Goal: Task Accomplishment & Management: Manage account settings

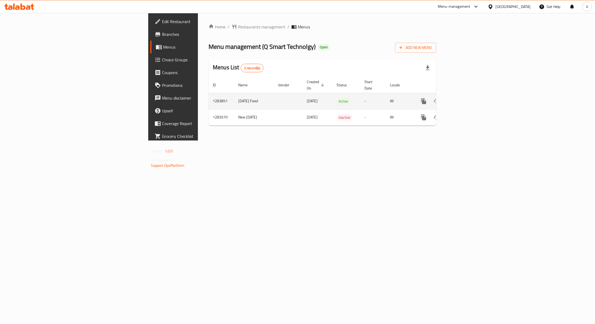
click at [468, 96] on link "enhanced table" at bounding box center [461, 101] width 13 height 13
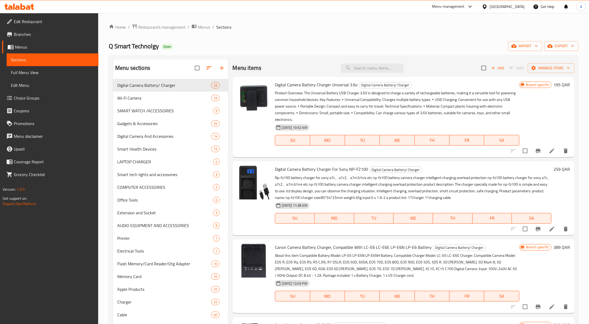
click at [300, 31] on div "Home / Restaurants management / Menus / Sections Q Smart Technolgy Open import …" at bounding box center [344, 206] width 470 height 364
click at [369, 66] on input "search" at bounding box center [372, 67] width 63 height 9
paste input "digital voice recorder device (8gb)"
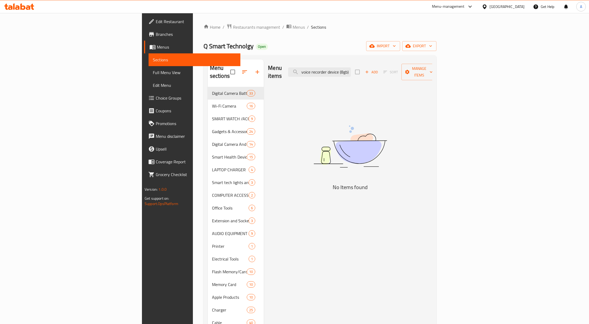
drag, startPoint x: 397, startPoint y: 69, endPoint x: 485, endPoint y: 69, distance: 88.7
click at [433, 69] on div "Menu items digital voice recorder device (8gb) Add Sort Manage items" at bounding box center [350, 71] width 164 height 25
drag, startPoint x: 389, startPoint y: 70, endPoint x: 514, endPoint y: 71, distance: 125.3
click at [433, 71] on div "Menu items digital voice recorder device Add Sort Manage items" at bounding box center [350, 71] width 164 height 25
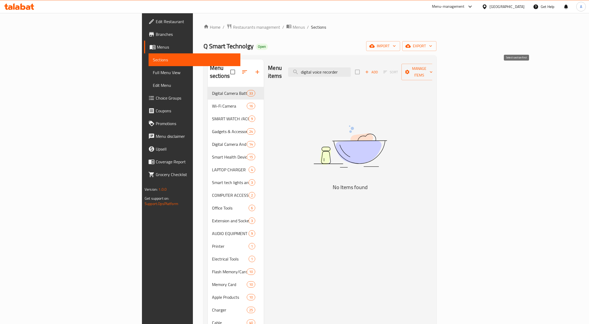
scroll to position [0, 0]
drag, startPoint x: 366, startPoint y: 69, endPoint x: 304, endPoint y: 68, distance: 61.6
click at [304, 68] on div "Menu items digital voice recorder Add Sort Manage items" at bounding box center [350, 71] width 164 height 25
click at [351, 71] on input "voice recorder" at bounding box center [319, 71] width 63 height 9
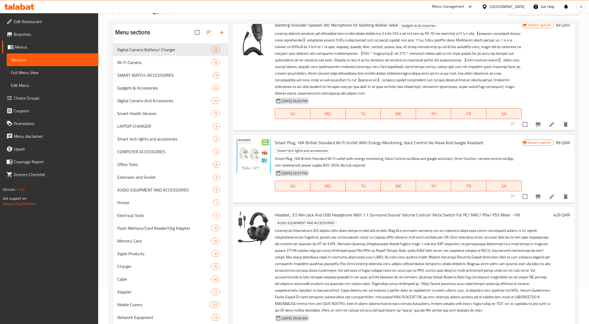
scroll to position [75, 0]
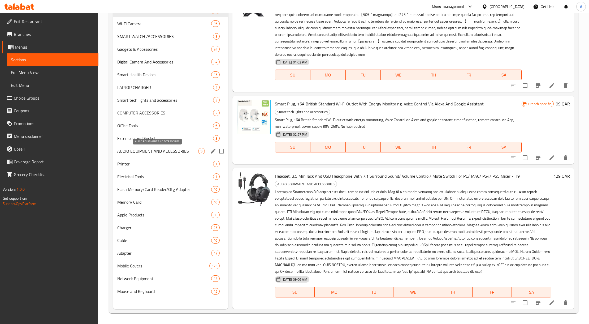
type input "voice"
click at [152, 149] on span "AUDIO EQUIPMENT AND ACCESSORIES" at bounding box center [157, 151] width 81 height 6
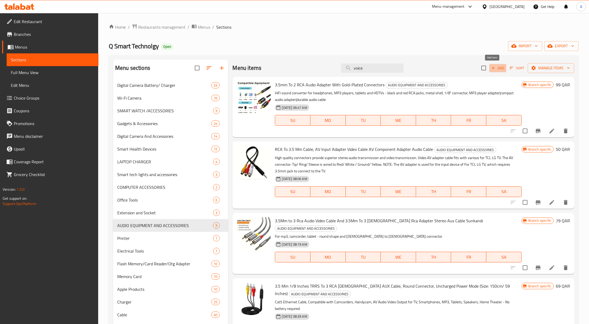
click at [497, 69] on span "Add" at bounding box center [498, 68] width 14 height 6
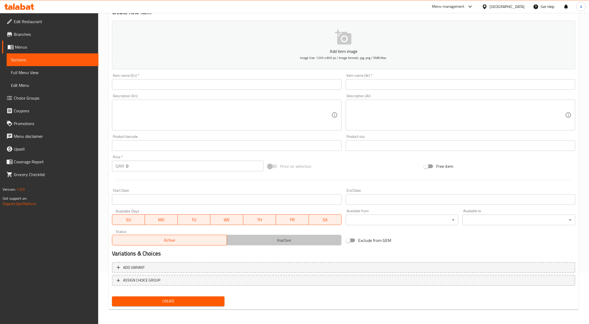
click at [273, 244] on span "Inactive" at bounding box center [284, 240] width 110 height 8
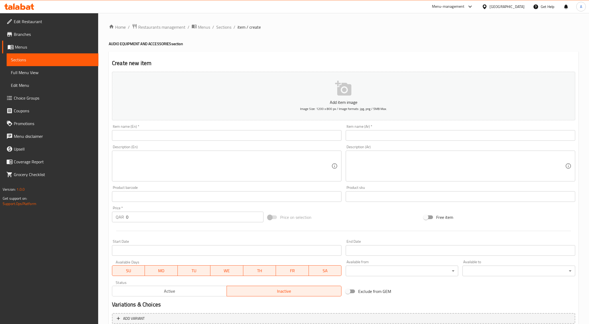
click at [200, 135] on input "text" at bounding box center [227, 135] width 230 height 11
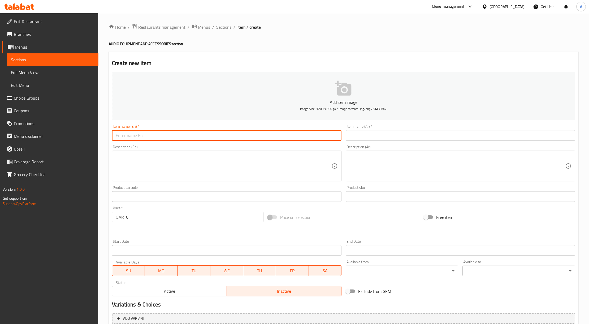
paste input "digital voice recorder device (8gb)"
type input "digital voice recorder device (8gb)"
click at [364, 127] on div "Item name (Ar)   * Item name (Ar) *" at bounding box center [461, 133] width 230 height 16
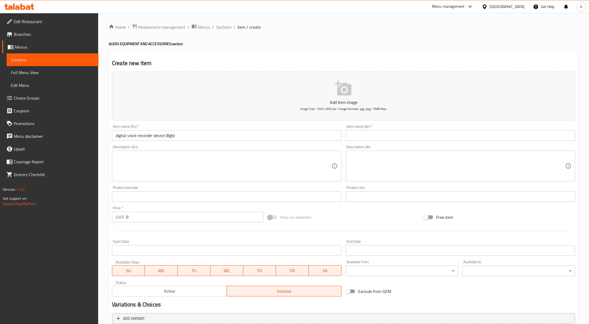
click at [368, 134] on input "text" at bounding box center [461, 135] width 230 height 11
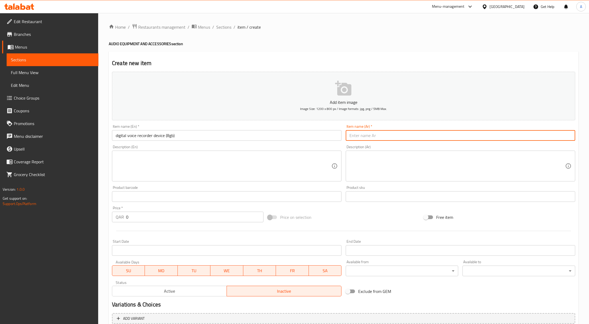
paste input "جهاز تسجيل صوت رقمي (8 جيجابايت)"
type input "جهاز تسجيل صوت رقمي (8 جيجابايت)"
click at [212, 152] on div "Description (En)" at bounding box center [227, 166] width 230 height 31
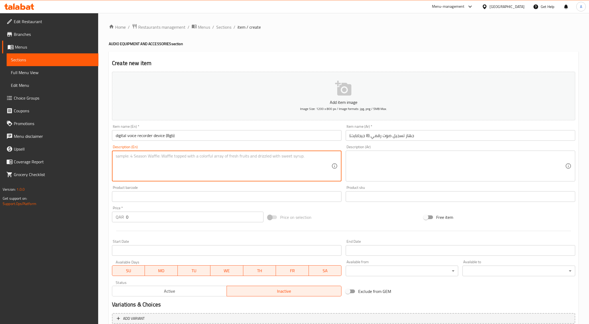
paste textarea "Enhanced capabilities this improved model of the digital voice recorder comes w…"
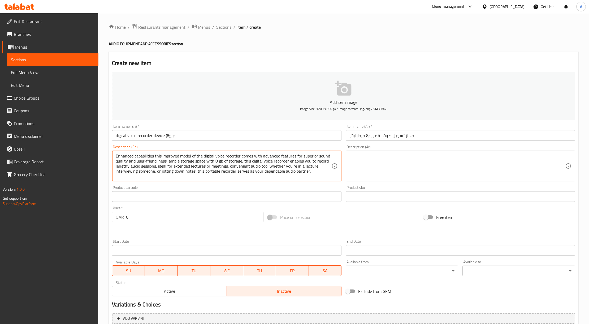
type textarea "Enhanced capabilities this improved model of the digital voice recorder comes w…"
click at [360, 175] on textarea at bounding box center [458, 165] width 216 height 25
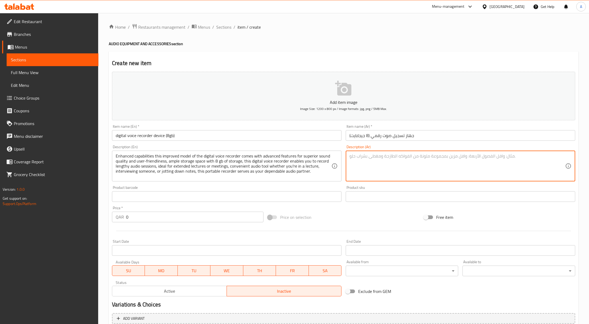
paste textarea "يأتي هذا النموذج المحسن من مسجل الصوت الرقمي مع ميزات متقدمة لجودة صوت فائقة وس…"
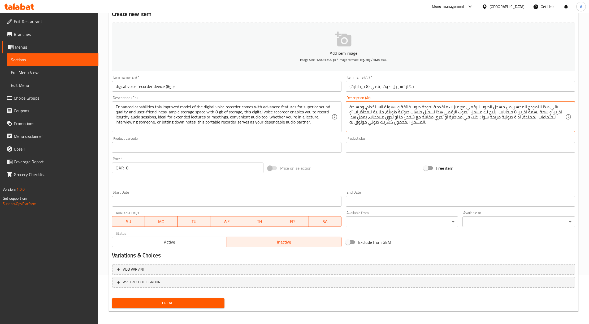
scroll to position [51, 0]
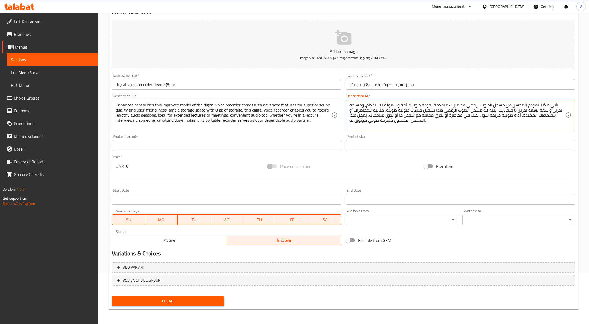
type textarea "يأتي هذا النموذج المحسن من مسجل الصوت الرقمي مع ميزات متقدمة لجودة صوت فائقة وس…"
click at [167, 298] on span "Create" at bounding box center [168, 301] width 104 height 7
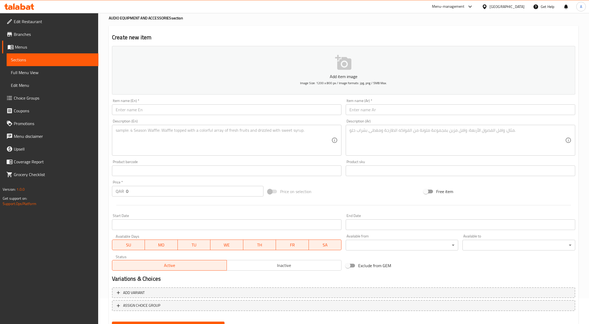
scroll to position [0, 0]
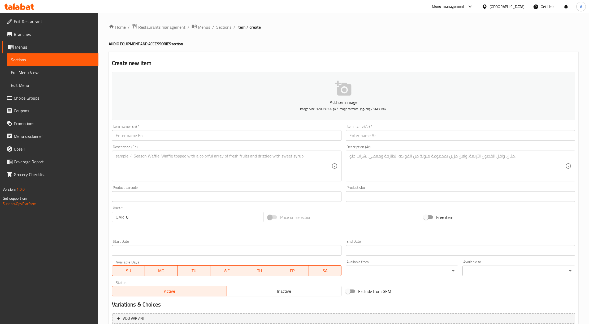
click at [230, 29] on span "Sections" at bounding box center [223, 27] width 15 height 6
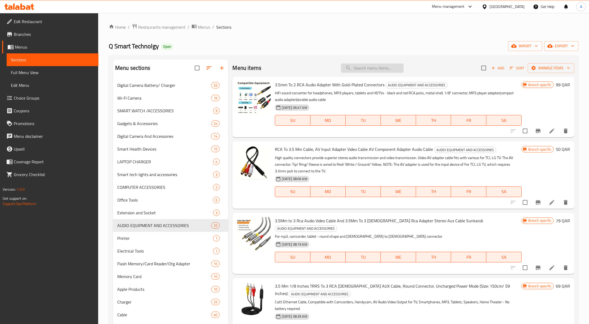
click at [355, 69] on input "search" at bounding box center [372, 67] width 63 height 9
paste input "LIGHTNING TO 3.5 JACK Earphone Adapter"
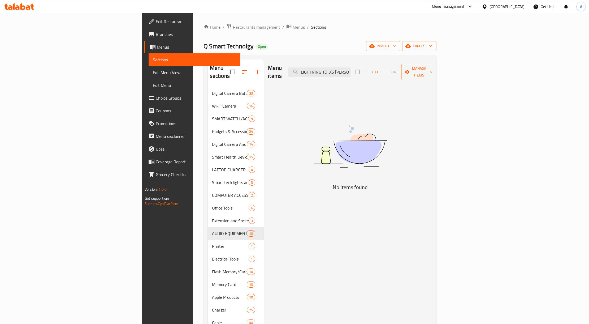
drag, startPoint x: 357, startPoint y: 69, endPoint x: 214, endPoint y: 75, distance: 143.5
click at [226, 74] on div "Menu sections Digital Camera Battery/ Charger 33 Wi-Fi Camera 16 SMART WATCH /A…" at bounding box center [320, 221] width 225 height 324
click at [351, 71] on input "Earphone Adapter" at bounding box center [319, 71] width 63 height 9
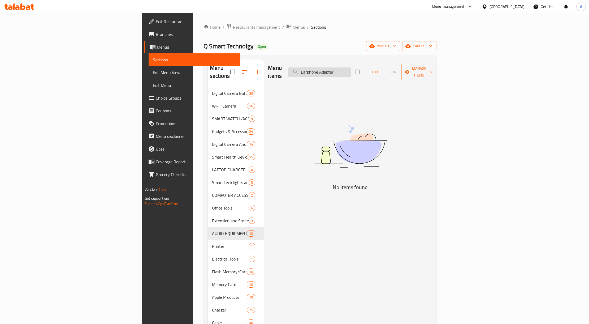
paste input "LIGHTNING TO 3.5 JACK"
drag, startPoint x: 362, startPoint y: 67, endPoint x: 503, endPoint y: 76, distance: 142.1
click at [433, 76] on div "Menu items LIGHTNING TO 3.5 JACK Earphone Adapter Add Sort Manage items" at bounding box center [350, 71] width 164 height 25
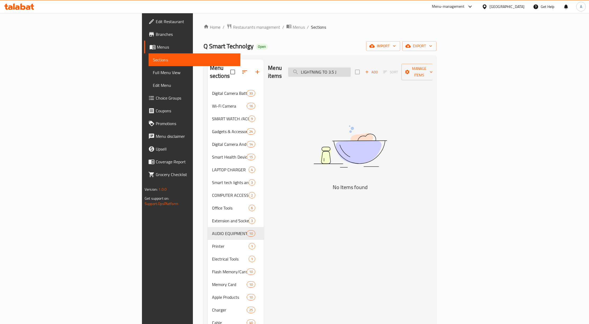
click at [351, 70] on input "LIGHTNING TO 3.5 J" at bounding box center [319, 71] width 63 height 9
click at [351, 69] on input "LIGHTNING TO 3.5 J" at bounding box center [319, 71] width 63 height 9
paste input "ACK Earphone Adapter"
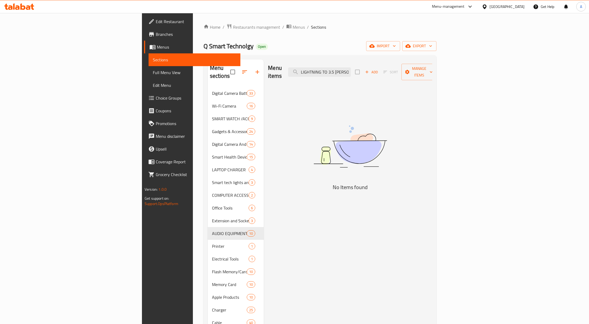
drag, startPoint x: 369, startPoint y: 68, endPoint x: 298, endPoint y: 73, distance: 70.6
click at [298, 73] on div "Menu items LIGHTNING TO 3.5 JACK Earphone Adapter Add Sort Manage items" at bounding box center [350, 71] width 164 height 25
drag, startPoint x: 370, startPoint y: 68, endPoint x: 378, endPoint y: 68, distance: 8.5
click at [351, 68] on input "Earphone Adapter" at bounding box center [319, 71] width 63 height 9
click at [351, 69] on input "Earphone Adapter" at bounding box center [319, 71] width 63 height 9
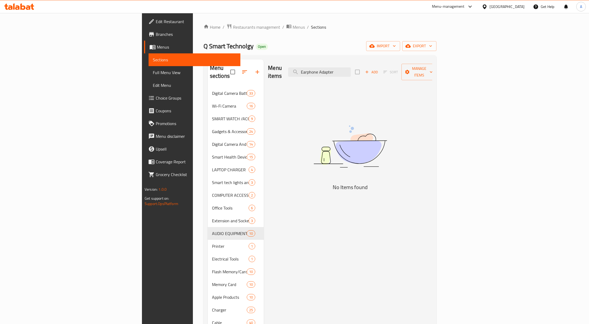
drag, startPoint x: 372, startPoint y: 68, endPoint x: 519, endPoint y: 76, distance: 147.0
click at [433, 75] on div "Menu items Earphone Adapter Add Sort Manage items" at bounding box center [350, 71] width 164 height 25
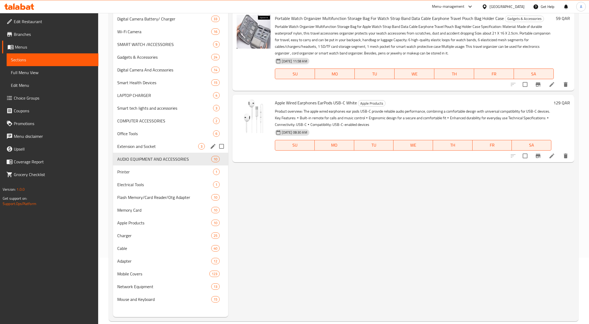
scroll to position [75, 0]
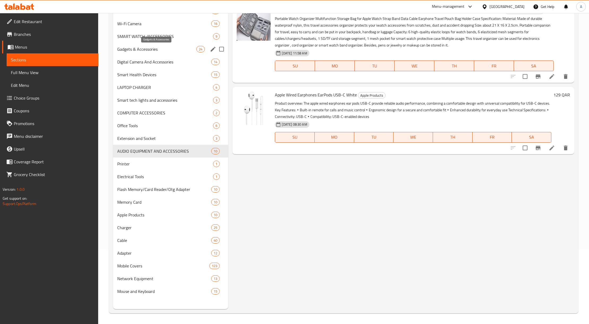
type input "Earphone"
click at [161, 50] on span "Gadgets & Accessories" at bounding box center [156, 49] width 79 height 6
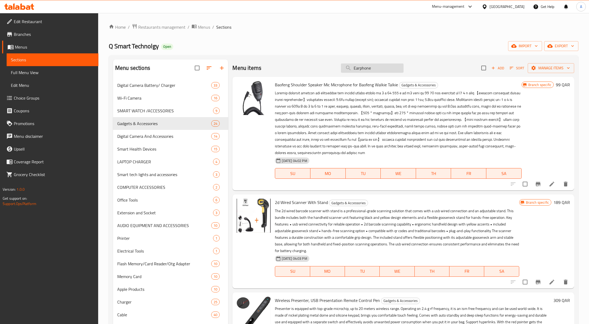
click at [369, 67] on input "Earphone" at bounding box center [372, 67] width 63 height 9
click at [498, 65] on span "Add" at bounding box center [498, 68] width 14 height 6
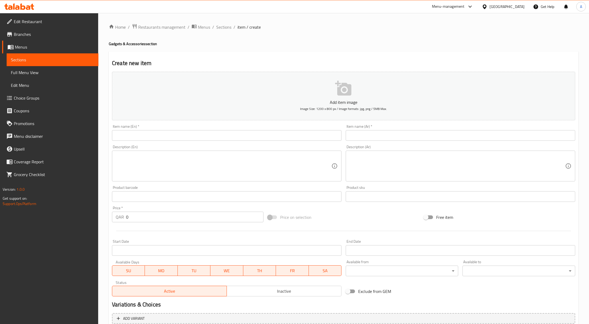
click at [225, 136] on input "text" at bounding box center [227, 135] width 230 height 11
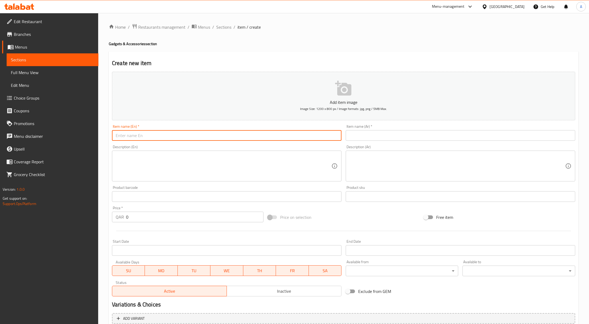
paste input "LIGHTNING TO 3.5 JACK Earphone Adapter"
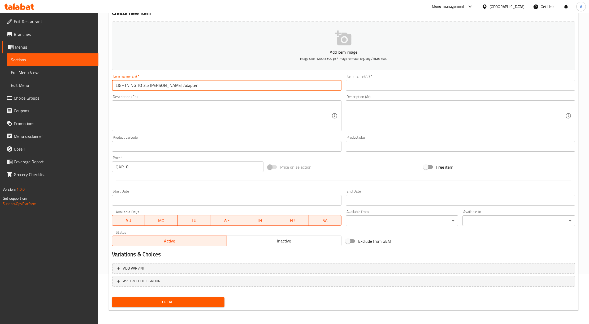
scroll to position [51, 0]
type input "LIGHTNING TO 3.5 JACK Earphone Adapter"
click at [256, 242] on span "Inactive" at bounding box center [284, 240] width 110 height 8
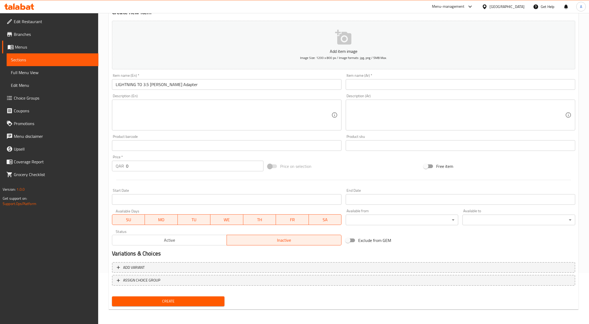
drag, startPoint x: 147, startPoint y: 166, endPoint x: 64, endPoint y: 168, distance: 82.3
click at [72, 166] on div "Edit Restaurant Branches Menus Sections Full Menu View Edit Menu Choice Groups …" at bounding box center [294, 143] width 589 height 362
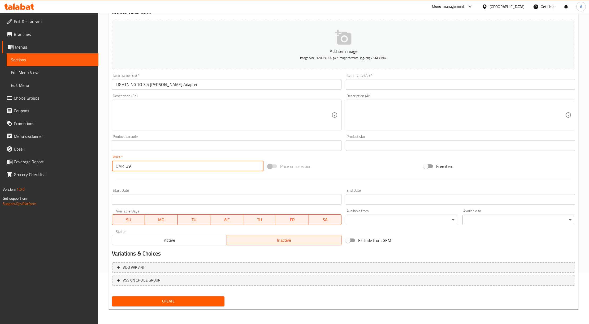
type input "39"
click at [187, 110] on textarea at bounding box center [224, 114] width 216 height 25
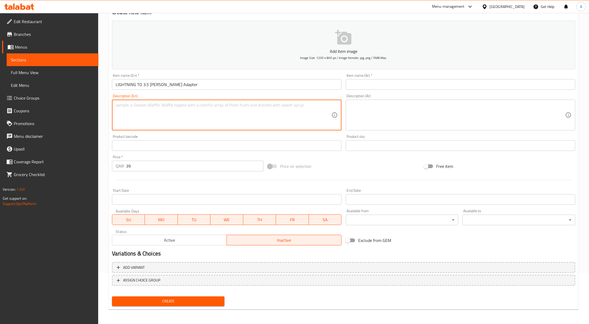
paste textarea "This lightning to 3.5mm jack adapter enables users to connect standard 3.5mm he…"
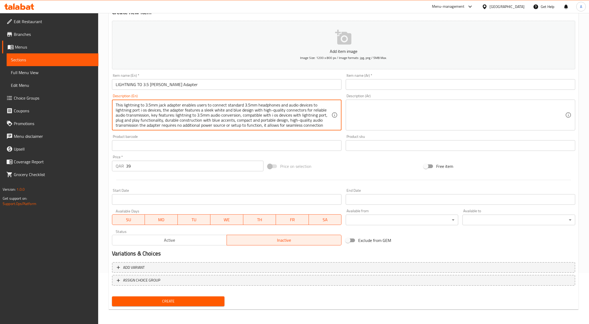
scroll to position [16, 0]
type textarea "This lightning to 3.5mm jack adapter enables users to connect standard 3.5mm he…"
click at [104, 123] on div "Home / Restaurants management / Menus / Sections / item / create Gadgets & Acce…" at bounding box center [343, 143] width 491 height 362
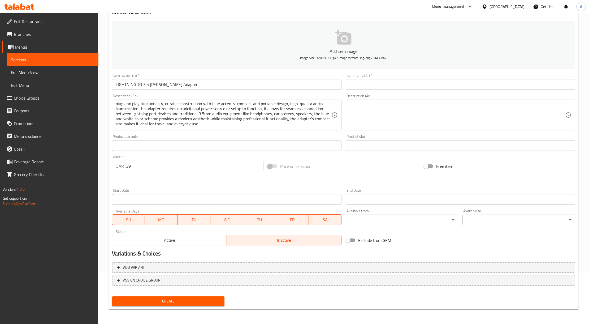
click at [409, 102] on div "Description (Ar)" at bounding box center [461, 115] width 230 height 31
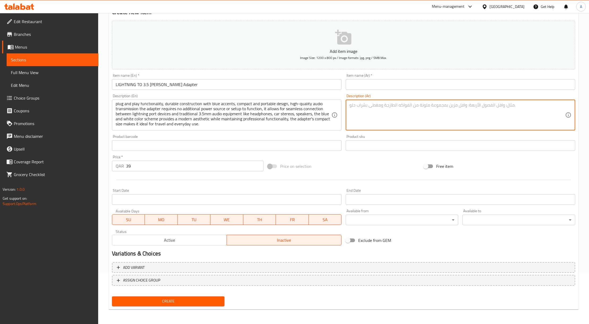
paste textarea "يتيح محول لايتننج إلى مقبس 3.5 مم للمستخدمين توصيل سماعات الرأس وأجهزة الصوت ال…"
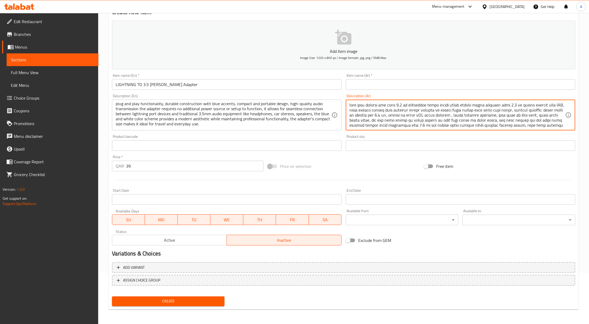
scroll to position [15, 0]
type textarea "يتيح محول لايتننج إلى مقبس 3.5 مم للمستخدمين توصيل سماعات الرأس وأجهزة الصوت ال…"
click at [585, 136] on div "Home / Restaurants management / Menus / Sections / item / create Gadgets & Acce…" at bounding box center [343, 143] width 491 height 362
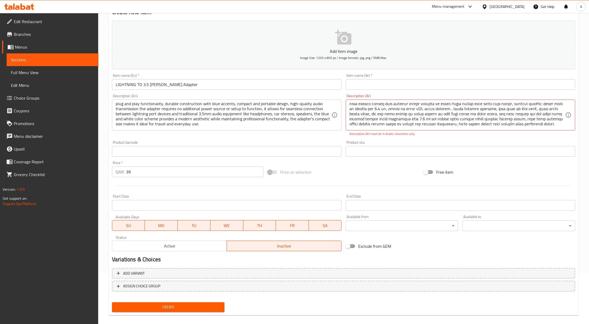
click at [587, 108] on div "Home / Restaurants management / Menus / Sections / item / create Gadgets & Acce…" at bounding box center [343, 146] width 491 height 368
click at [374, 118] on textarea at bounding box center [458, 114] width 216 height 25
click at [464, 128] on div "Description (Ar)" at bounding box center [461, 115] width 230 height 31
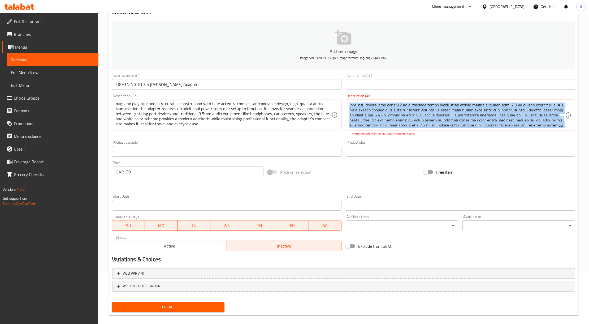
click at [464, 128] on div "Description (Ar)" at bounding box center [461, 115] width 230 height 31
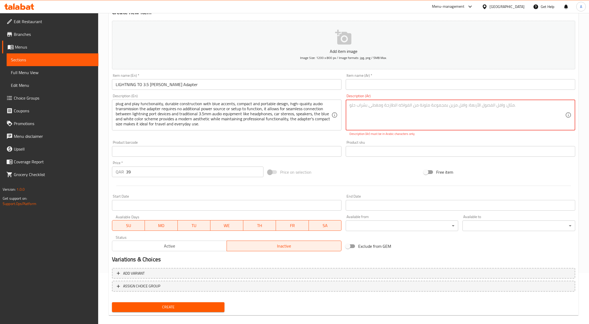
paste textarea "يتيح محول لايتننج إلى مقبس 3.5 مم للمستخدمين توصيل سماعات الرأس وأجهزة الصوت ال…"
type textarea "يتيح محول لايتننج إلى مقبس 3.5 مم للمستخدمين توصيل سماعات الرأس وأجهزة الصوت ال…"
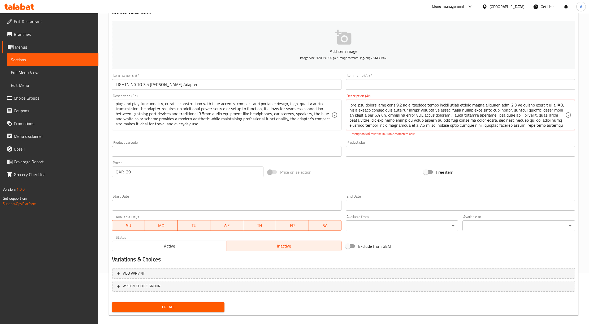
scroll to position [15, 0]
click at [342, 139] on div "Product barcode Product barcode" at bounding box center [227, 148] width 234 height 20
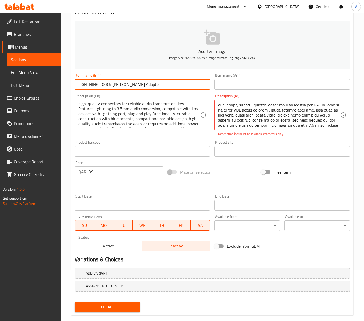
click at [118, 83] on input "LIGHTNING TO 3.5 JACK Earphone Adapter" at bounding box center [143, 84] width 136 height 11
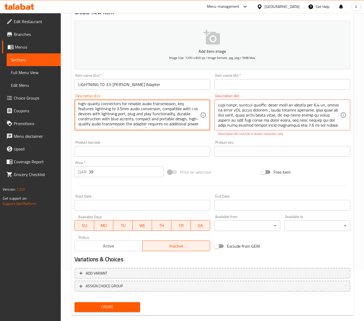
click at [158, 120] on textarea "This lightning to 3.5mm jack adapter enables users to connect standard 3.5mm he…" at bounding box center [139, 114] width 122 height 25
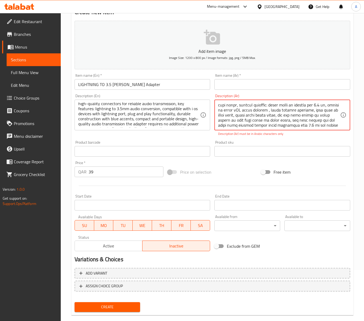
click at [298, 123] on textarea at bounding box center [279, 114] width 122 height 25
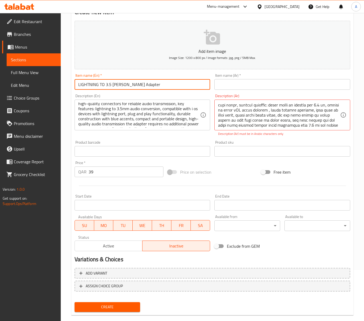
click at [140, 82] on input "LIGHTNING TO 3.5 JACK Earphone Adapter" at bounding box center [143, 84] width 136 height 11
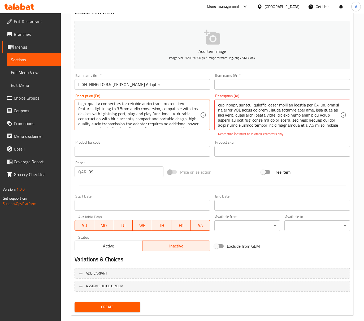
click at [146, 119] on textarea "This lightning to 3.5mm jack adapter enables users to connect standard 3.5mm he…" at bounding box center [139, 114] width 122 height 25
click at [131, 109] on textarea "This lightning to 3.5mm jack adapter enables users to connect standard 3.5mm he…" at bounding box center [139, 114] width 122 height 25
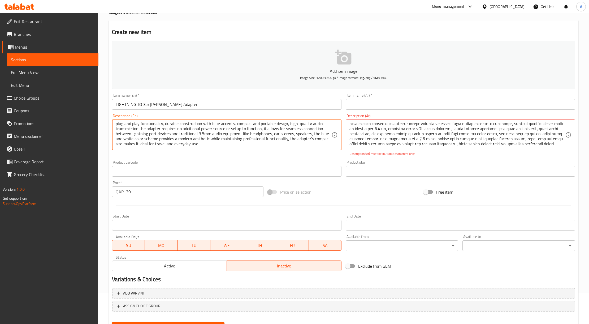
scroll to position [0, 0]
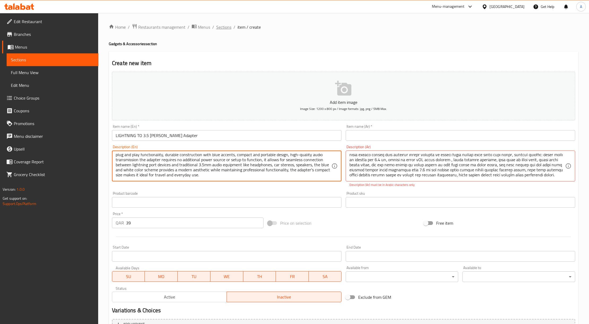
click at [223, 28] on span "Sections" at bounding box center [223, 27] width 15 height 6
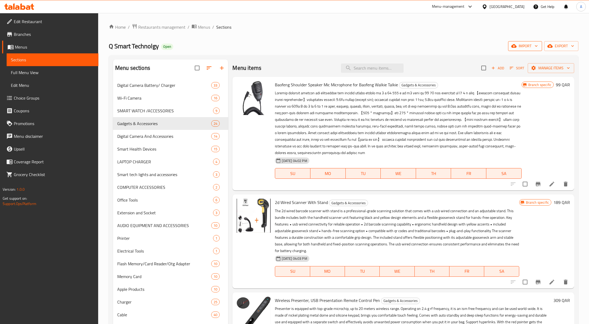
click at [538, 49] on button "import" at bounding box center [525, 46] width 34 height 10
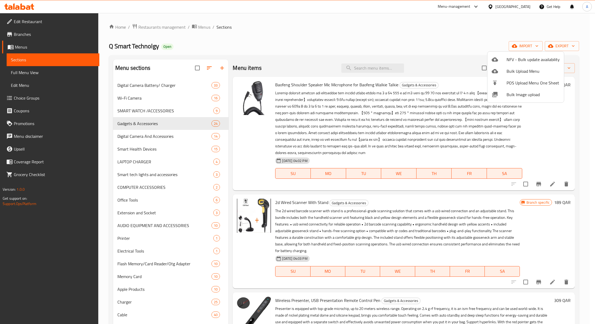
click at [554, 48] on div at bounding box center [297, 162] width 595 height 324
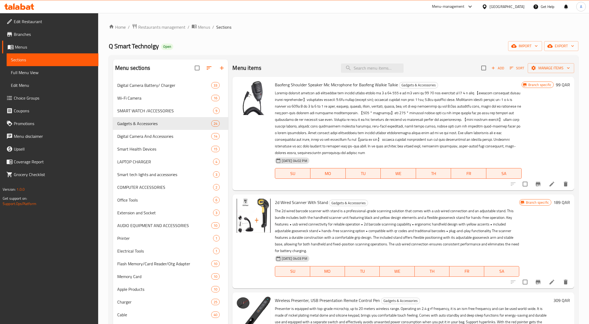
click at [554, 48] on span "export" at bounding box center [562, 46] width 26 height 7
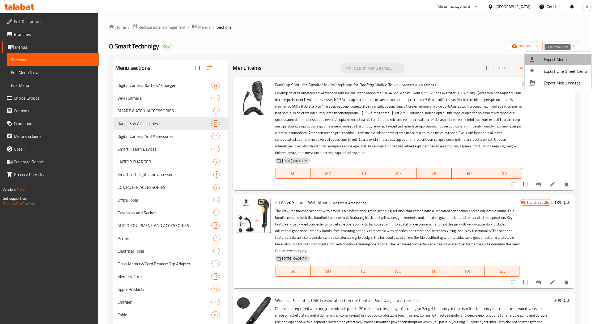
click at [554, 58] on span "Export Menu" at bounding box center [565, 59] width 43 height 6
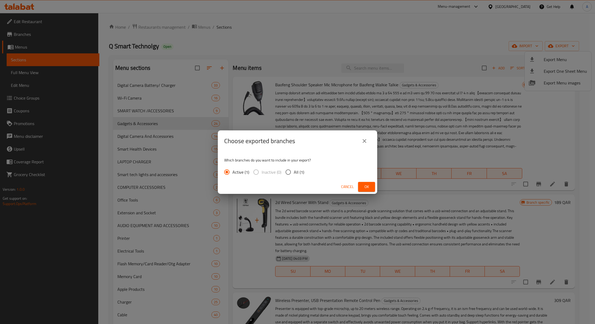
click at [366, 138] on icon "close" at bounding box center [364, 141] width 6 height 6
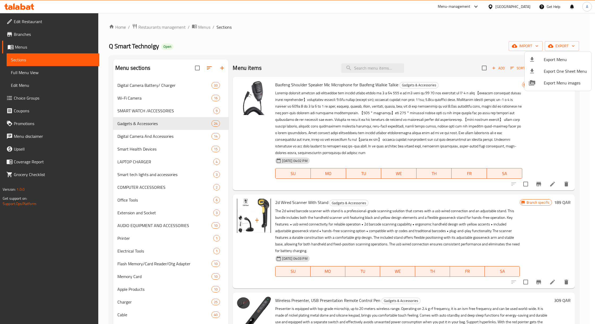
click at [488, 44] on div at bounding box center [297, 162] width 595 height 324
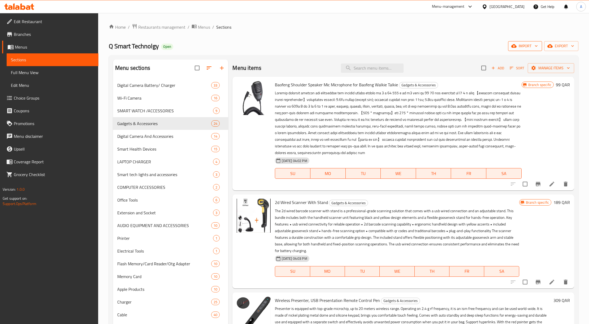
click at [525, 46] on span "import" at bounding box center [525, 46] width 25 height 7
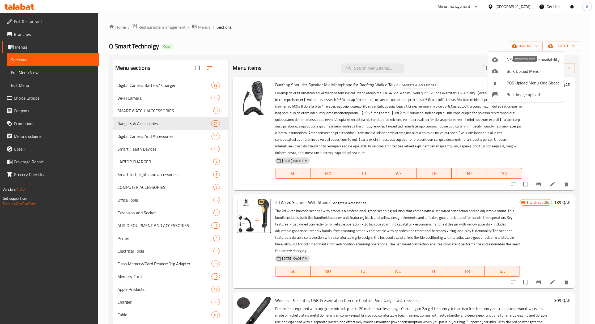
click at [531, 70] on span "Bulk Upload Menu" at bounding box center [532, 71] width 53 height 6
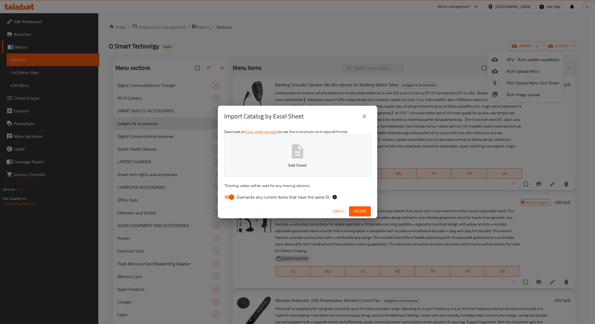
click at [230, 197] on input "Overwrite any current items that have the same ID." at bounding box center [231, 197] width 30 height 10
checkbox input "false"
click at [304, 159] on icon "button" at bounding box center [297, 151] width 17 height 17
click at [357, 206] on button "Upload" at bounding box center [360, 211] width 22 height 10
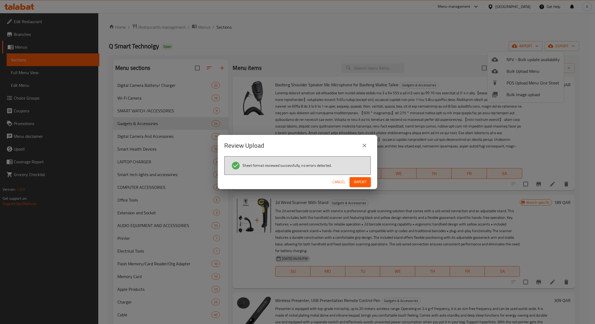
click at [360, 182] on span "Import" at bounding box center [360, 182] width 13 height 7
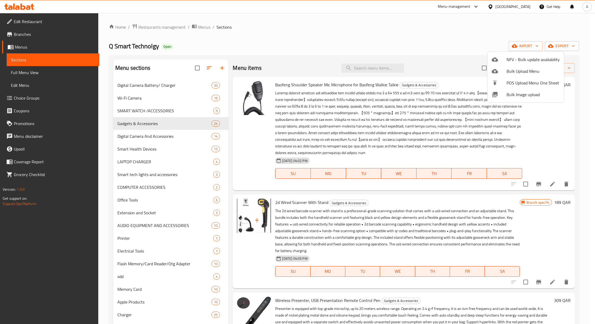
click at [122, 283] on div at bounding box center [297, 162] width 595 height 324
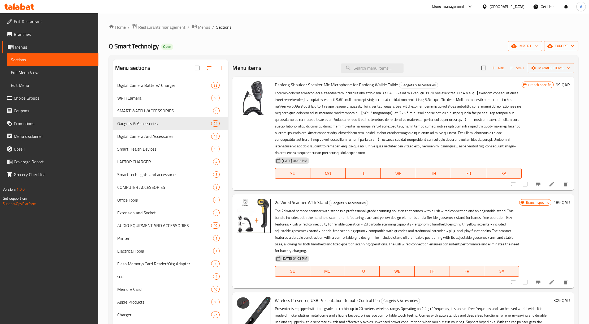
click at [123, 280] on div "sdd 4" at bounding box center [170, 276] width 115 height 13
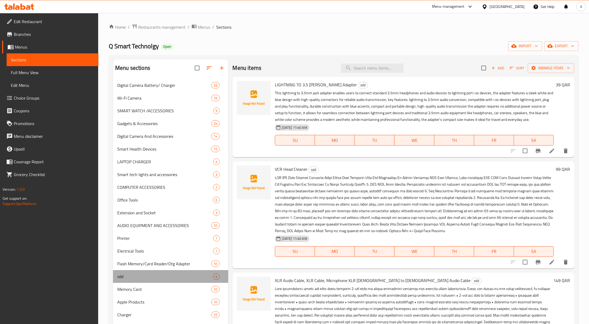
click at [123, 280] on div "sdd 4" at bounding box center [170, 276] width 115 height 13
click at [520, 153] on input "checkbox" at bounding box center [525, 150] width 11 height 11
checkbox input "true"
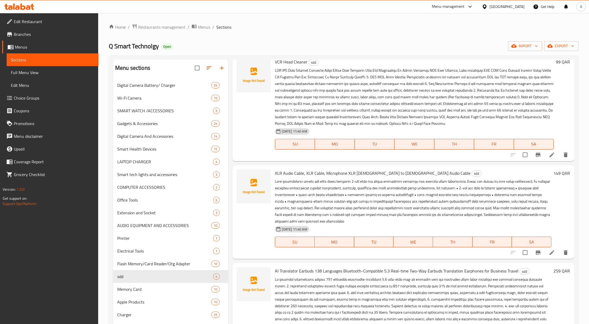
scroll to position [110, 0]
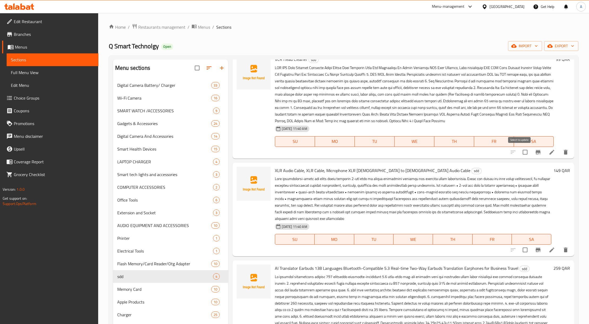
click at [520, 156] on input "checkbox" at bounding box center [525, 152] width 11 height 11
checkbox input "true"
click at [523, 246] on input "checkbox" at bounding box center [525, 249] width 11 height 11
checkbox input "true"
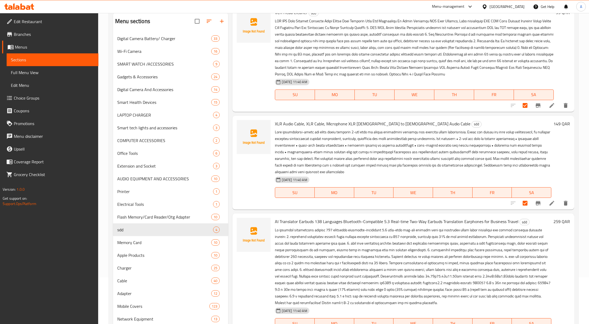
scroll to position [78, 0]
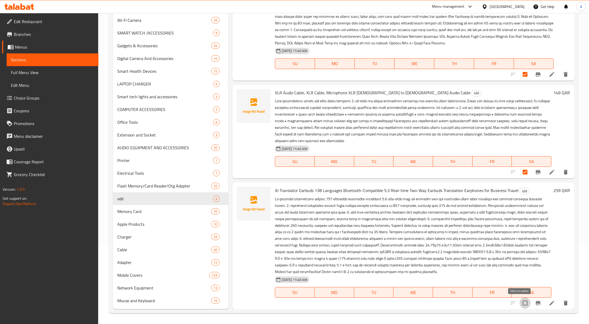
click at [520, 301] on input "checkbox" at bounding box center [525, 302] width 11 height 11
checkbox input "true"
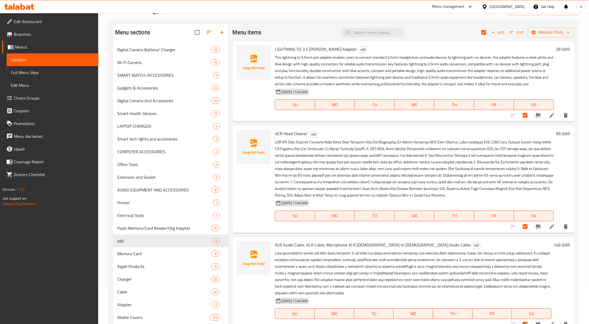
scroll to position [0, 0]
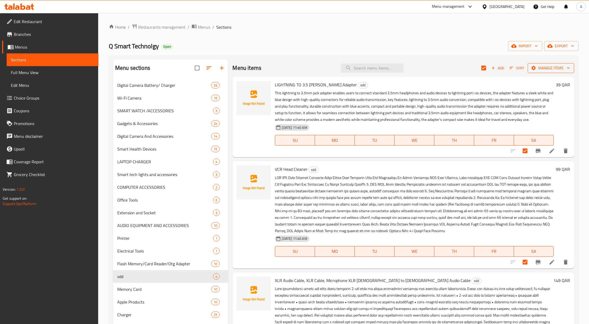
click at [554, 73] on button "Manage items" at bounding box center [551, 68] width 46 height 10
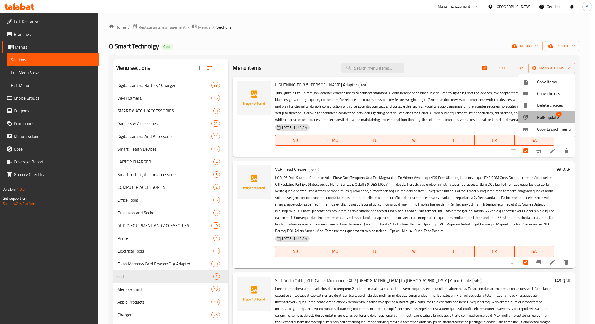
click at [551, 114] on span "Bulk update" at bounding box center [548, 117] width 22 height 6
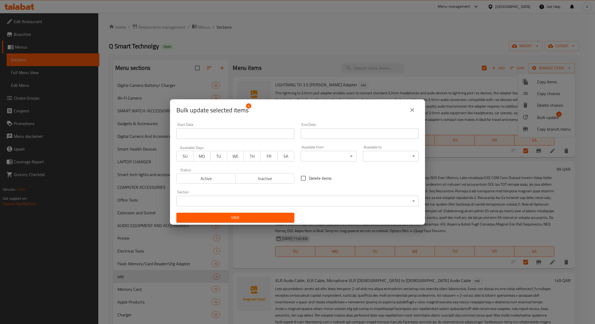
click at [255, 180] on span "Inactive" at bounding box center [265, 179] width 55 height 8
click at [253, 215] on span "Save" at bounding box center [235, 217] width 109 height 7
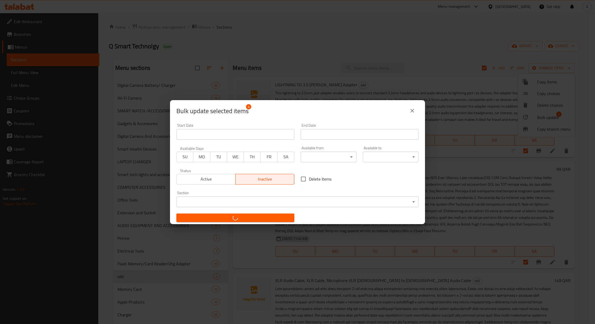
checkbox input "false"
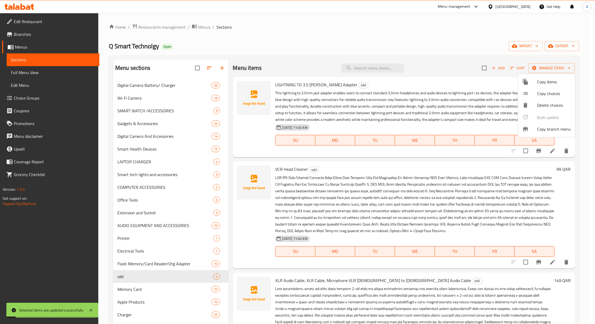
click at [435, 100] on div at bounding box center [297, 162] width 595 height 324
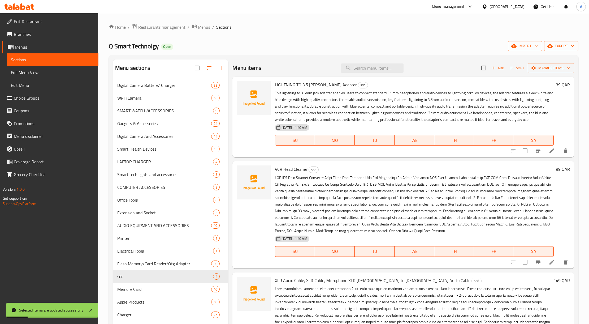
click at [521, 147] on input "checkbox" at bounding box center [525, 150] width 11 height 11
checkbox input "true"
click at [326, 84] on span "LIGHTNING TO 3.5 JACK Earphone Adapter" at bounding box center [316, 85] width 82 height 8
copy span "Earphone"
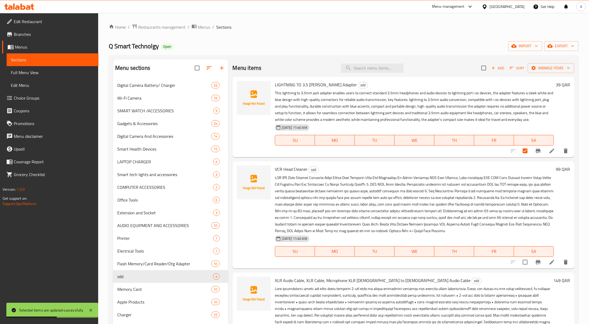
click at [363, 75] on div "Menu items Add Sort Manage items" at bounding box center [404, 67] width 342 height 17
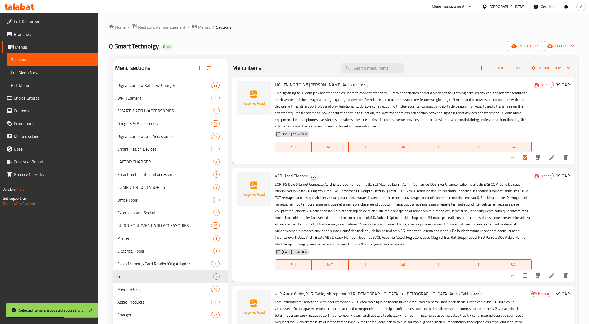
click at [356, 54] on div "Home / Restaurants management / Menus / Sections Q Smart Technolgy Open import …" at bounding box center [344, 207] width 470 height 367
click at [367, 71] on input "search" at bounding box center [372, 67] width 63 height 9
paste input "Earphone"
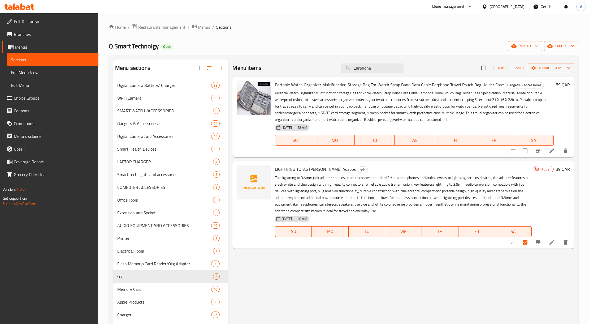
type input "Earphone"
click at [552, 75] on div "Menu items Earphone Add Sort Manage items" at bounding box center [404, 67] width 342 height 17
click at [554, 72] on button "Manage items" at bounding box center [551, 68] width 46 height 10
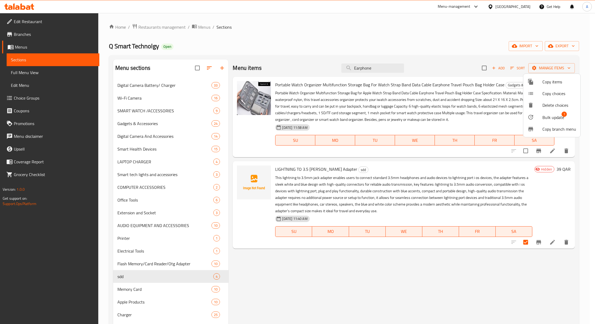
click at [552, 122] on li "Bulk update 1" at bounding box center [551, 117] width 57 height 12
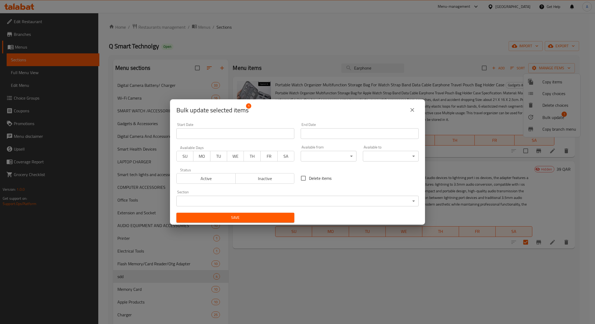
click at [279, 199] on body "​ Menu-management Qatar Get Help A Edit Restaurant Branches Menus Sections Full…" at bounding box center [297, 168] width 595 height 311
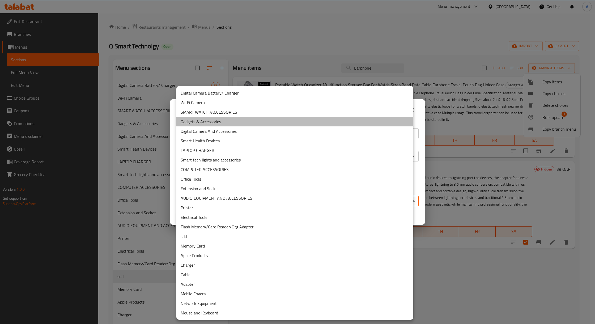
click at [232, 120] on li "Gadgets & Accessories" at bounding box center [294, 122] width 237 height 10
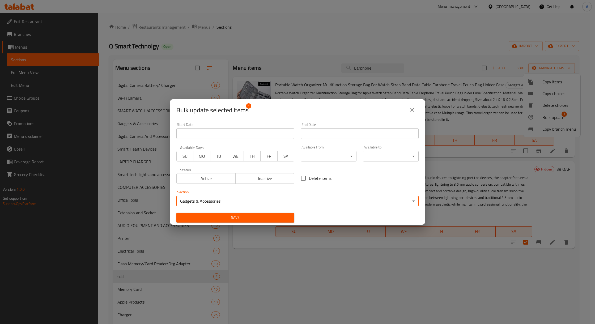
click at [264, 217] on span "Save" at bounding box center [235, 217] width 109 height 7
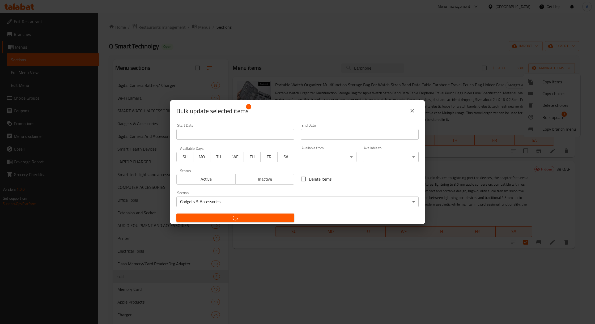
checkbox input "false"
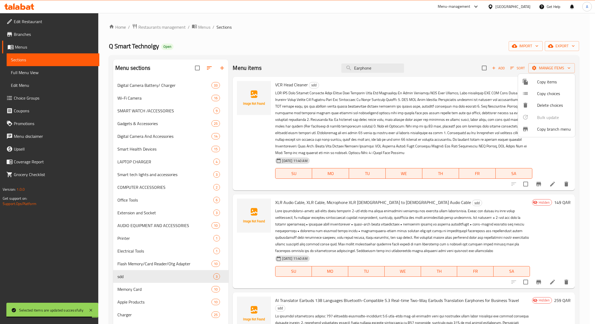
click at [308, 110] on div at bounding box center [297, 162] width 595 height 324
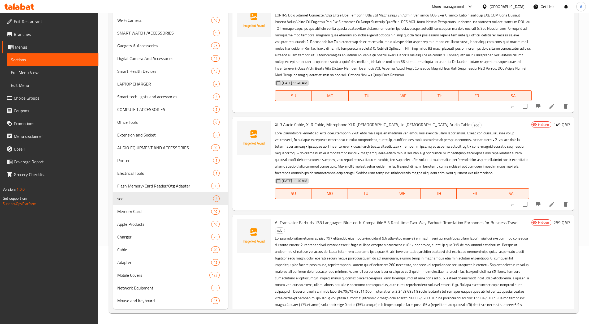
scroll to position [7, 0]
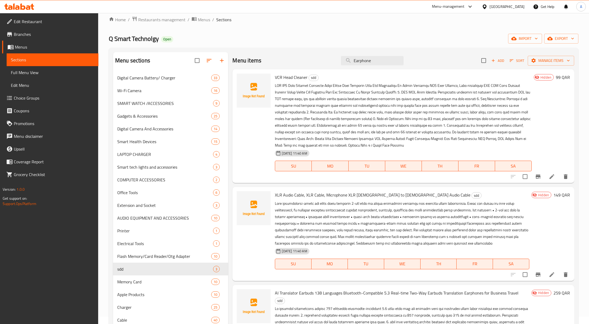
click at [279, 78] on span "VCR Head Cleaner" at bounding box center [291, 77] width 33 height 8
copy span "VCR"
click at [238, 54] on div "Menu items Earphone Add Sort Manage items" at bounding box center [404, 60] width 342 height 17
paste input "VCR"
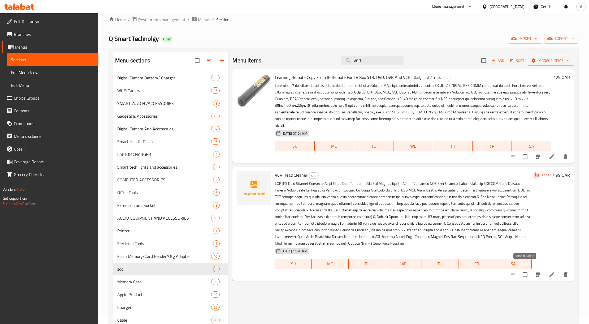
type input "VCR"
click at [524, 269] on input "checkbox" at bounding box center [525, 274] width 11 height 11
click at [545, 60] on span "Manage items" at bounding box center [551, 60] width 38 height 7
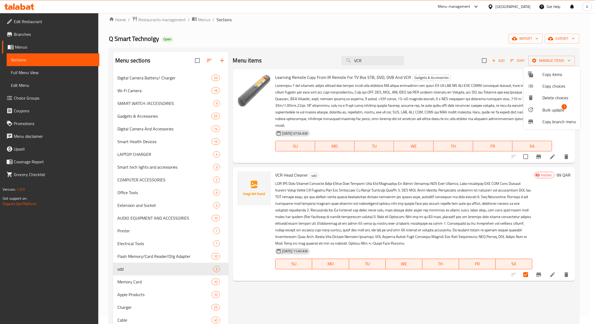
click at [541, 106] on div at bounding box center [534, 109] width 15 height 6
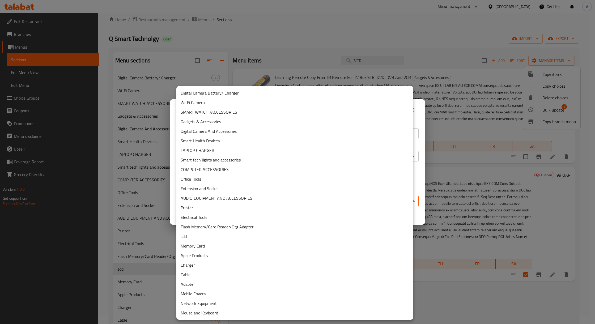
click at [218, 196] on body "​ Menu-management Qatar Get Help A Edit Restaurant Branches Menus Sections Full…" at bounding box center [297, 161] width 595 height 311
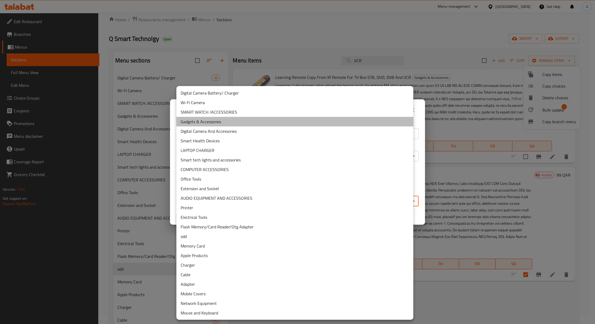
click at [216, 123] on li "Gadgets & Accessories" at bounding box center [294, 122] width 237 height 10
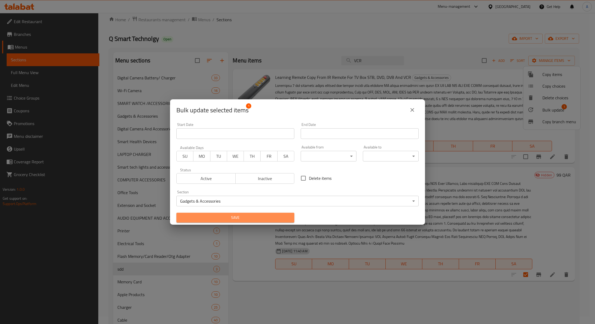
click at [271, 215] on span "Save" at bounding box center [235, 217] width 109 height 7
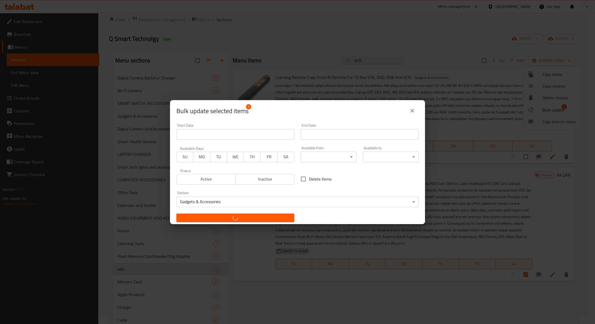
checkbox input "false"
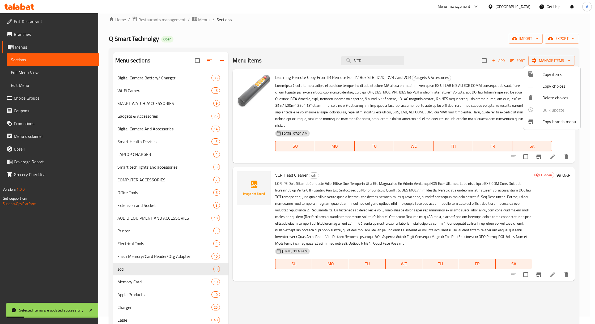
click at [292, 169] on div at bounding box center [297, 162] width 595 height 324
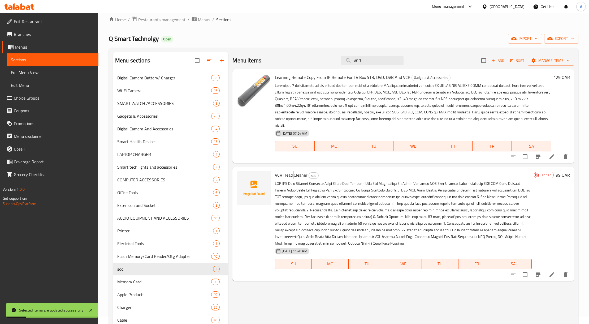
click at [292, 171] on span "VCR Head Cleaner" at bounding box center [291, 175] width 33 height 8
copy h6 "VCR Head Cleaner"
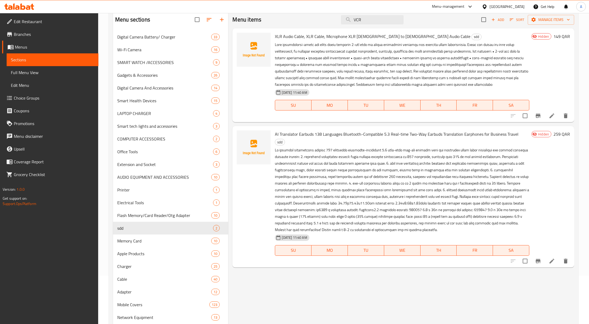
scroll to position [78, 0]
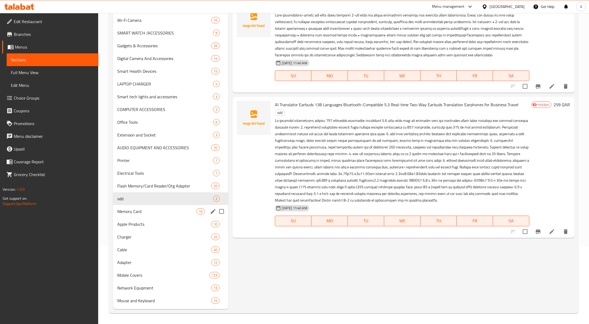
click at [148, 207] on div "Memory Card 10" at bounding box center [170, 211] width 115 height 13
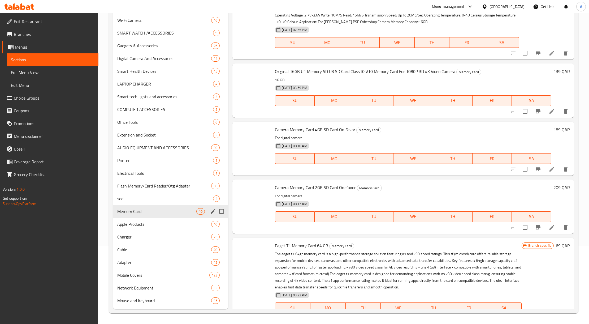
click at [147, 203] on div "sdd 2" at bounding box center [170, 198] width 115 height 13
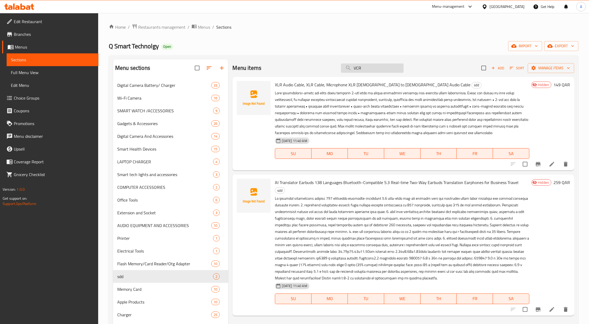
click at [375, 70] on input "VCR" at bounding box center [372, 67] width 63 height 9
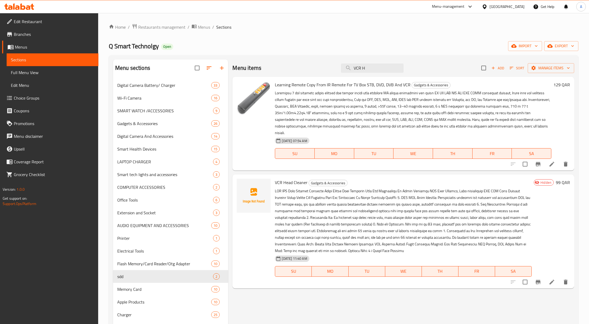
type input "VCR H"
click at [547, 278] on li at bounding box center [552, 282] width 15 height 10
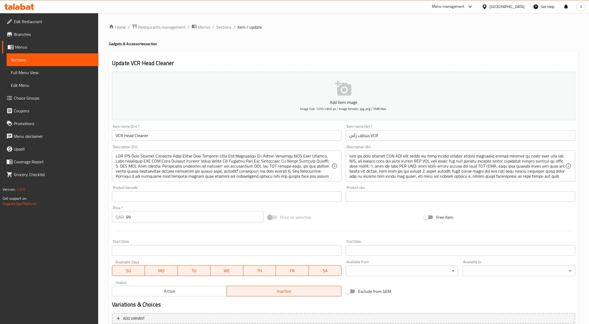
click at [198, 133] on input "VCR Head Cleaner" at bounding box center [227, 135] width 230 height 11
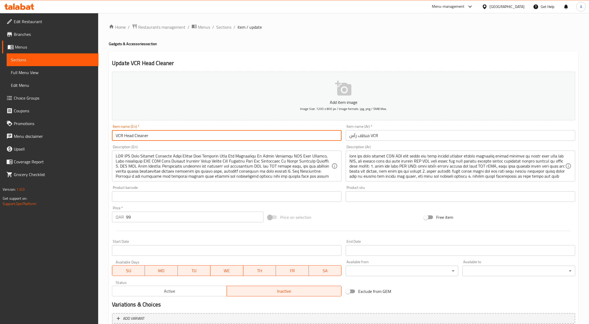
click at [198, 133] on input "VCR Head Cleaner" at bounding box center [227, 135] width 230 height 11
paste input "VHS Head Cleaner Reusable Video Player Head Cleaning Tool Dry Technology No Flu…"
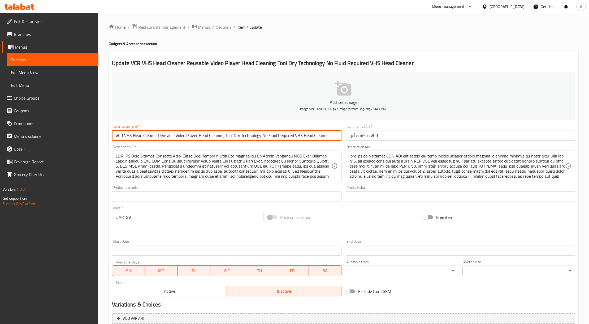
type input "VCR VHS Head Cleaner Reusable Video Player Head Cleaning Tool Dry Technology No…"
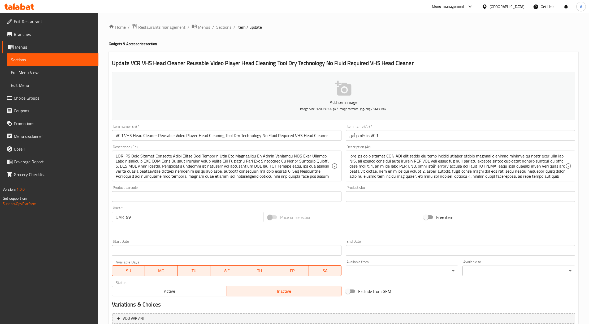
click at [393, 145] on div "Description (Ar) Description (Ar)" at bounding box center [461, 163] width 234 height 41
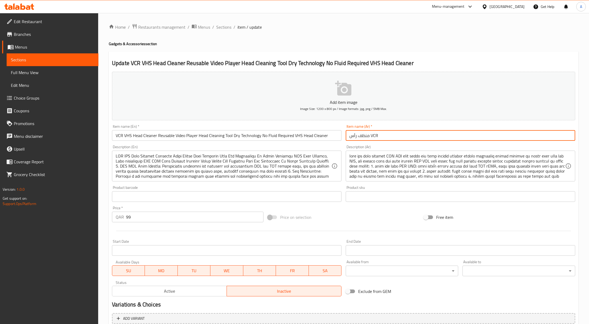
click at [387, 138] on input "منظف ​​رأس VCR" at bounding box center [461, 135] width 230 height 11
paste input "أداة تنظيف رأس مشغل الفيديو VCR VHS القابلة لإعادة الاستخدام، تقنية جافة، لا تح…"
type input "أداة تنظيف رأس مشغل الفيديو VCR VHS القابلة لإعادة الاستخدام، تقنية جافة، لا تح…"
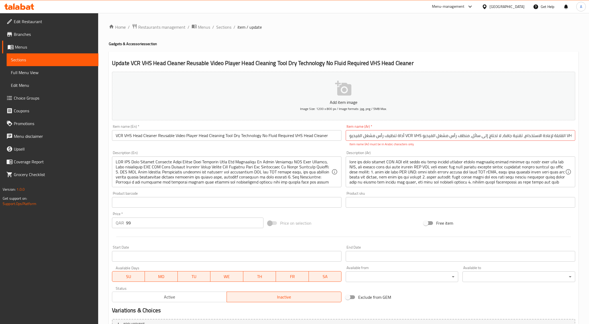
click at [588, 139] on div "Home / Restaurants management / Menus / Sections / item / update Gadgets & Acce…" at bounding box center [343, 197] width 491 height 368
click at [584, 140] on div "Home / Restaurants management / Menus / Sections / item / update Gadgets & Acce…" at bounding box center [343, 197] width 491 height 368
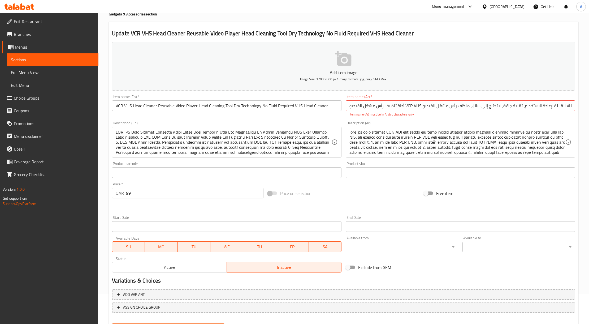
scroll to position [57, 0]
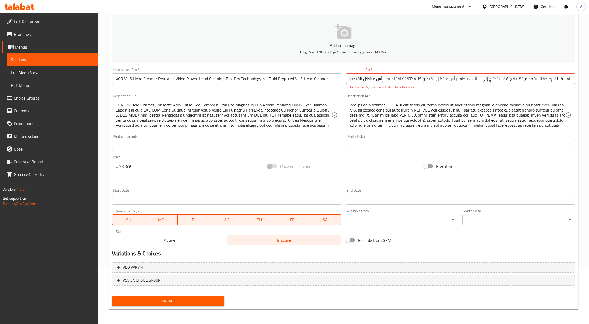
click at [189, 298] on span "Update" at bounding box center [168, 301] width 104 height 7
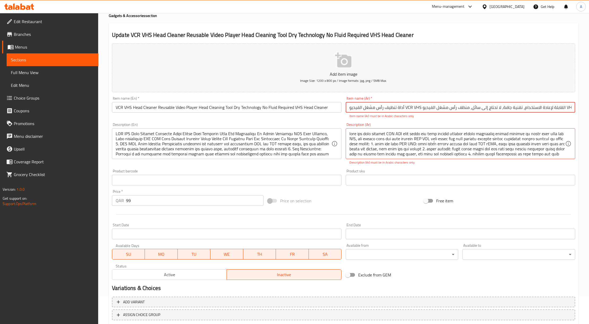
scroll to position [0, 0]
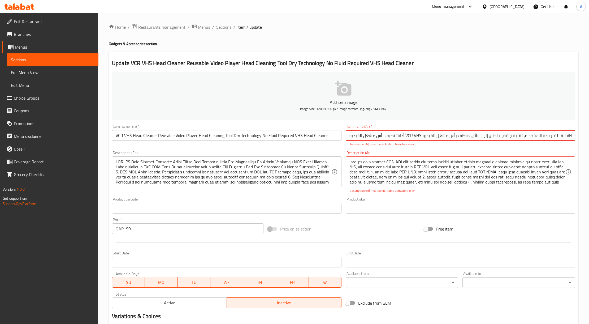
click at [331, 193] on div "Description (En) Description (En)" at bounding box center [227, 172] width 234 height 46
click at [229, 26] on span "Sections" at bounding box center [223, 27] width 15 height 6
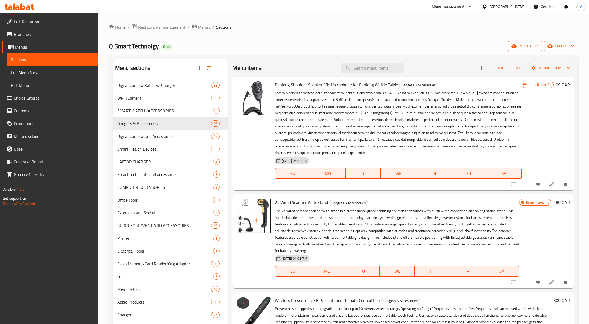
click at [526, 45] on span "import" at bounding box center [525, 46] width 25 height 7
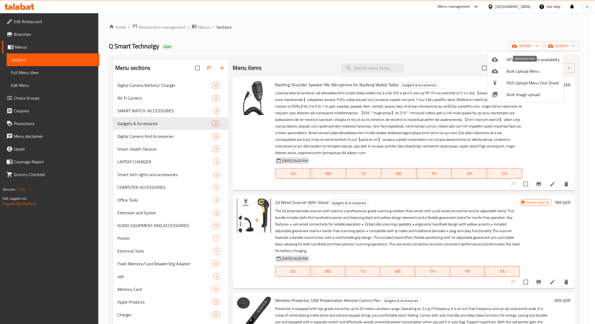
click at [534, 68] on span "Bulk Upload Menu" at bounding box center [532, 71] width 53 height 6
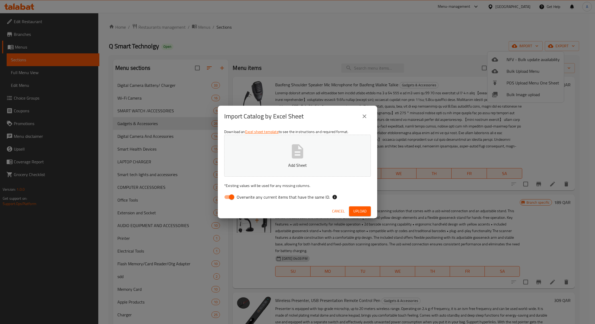
click at [230, 196] on input "Overwrite any current items that have the same ID." at bounding box center [231, 197] width 30 height 10
checkbox input "false"
click at [273, 167] on p "Add Sheet" at bounding box center [297, 165] width 130 height 6
click at [361, 211] on span "Upload" at bounding box center [359, 211] width 13 height 7
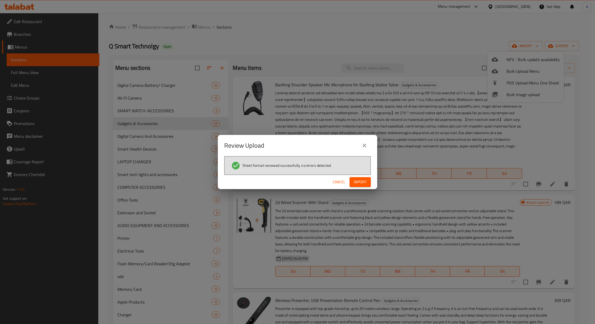
click at [370, 183] on button "Import" at bounding box center [359, 182] width 21 height 10
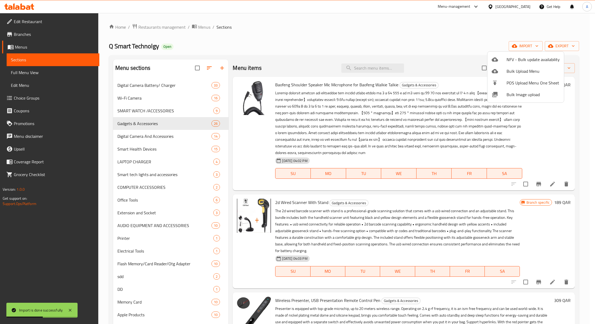
click at [145, 285] on div at bounding box center [297, 162] width 595 height 324
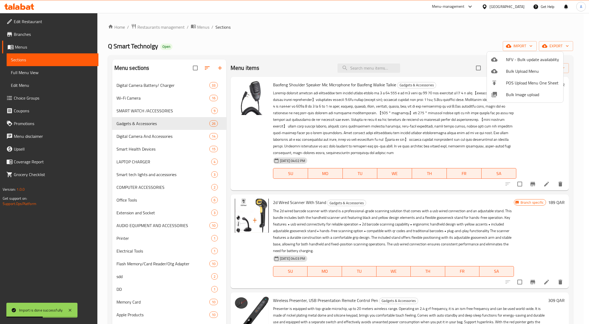
click at [145, 285] on div "DD 1" at bounding box center [169, 289] width 114 height 13
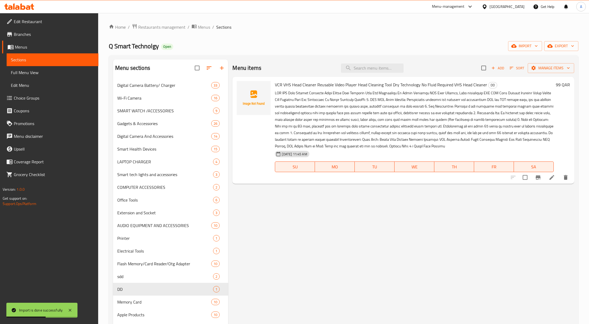
click at [145, 285] on div "DD 1" at bounding box center [170, 289] width 115 height 13
click at [306, 87] on span "VCR VHS Head Cleaner Reusable Video Player Head Cleaning Tool Dry Technology No…" at bounding box center [381, 85] width 212 height 8
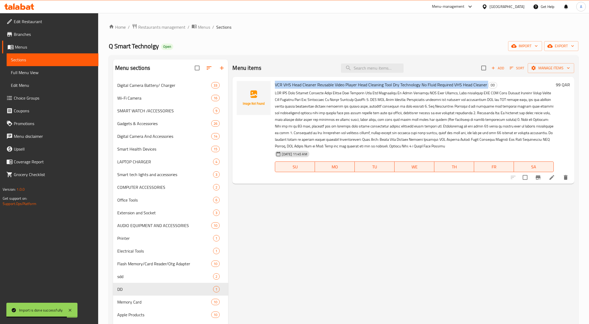
click at [306, 87] on span "VCR VHS Head Cleaner Reusable Video Player Head Cleaning Tool Dry Technology No…" at bounding box center [381, 85] width 212 height 8
click at [528, 175] on input "checkbox" at bounding box center [525, 177] width 11 height 11
checkbox input "true"
click at [554, 66] on span "Manage items" at bounding box center [551, 68] width 38 height 7
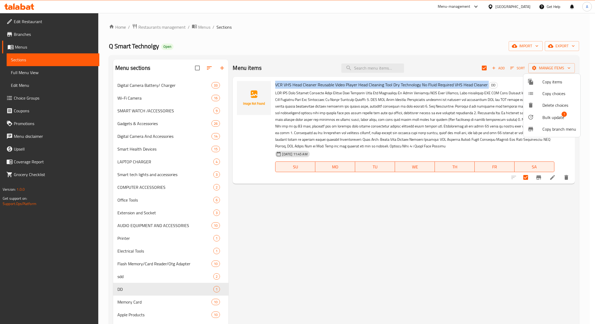
click at [551, 120] on span "Bulk update" at bounding box center [553, 117] width 22 height 6
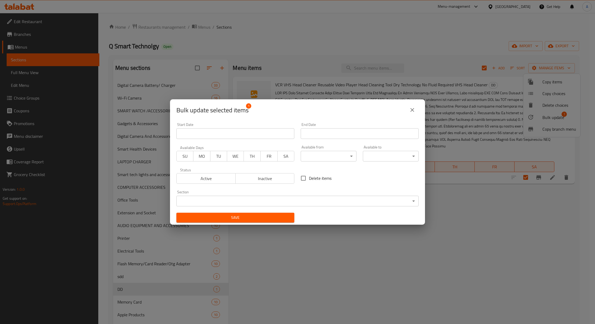
click at [251, 194] on div "Section ​ ​" at bounding box center [297, 198] width 242 height 16
click at [256, 199] on body "​ Menu-management Qatar Get Help A Edit Restaurant Branches Menus Sections Full…" at bounding box center [297, 168] width 595 height 311
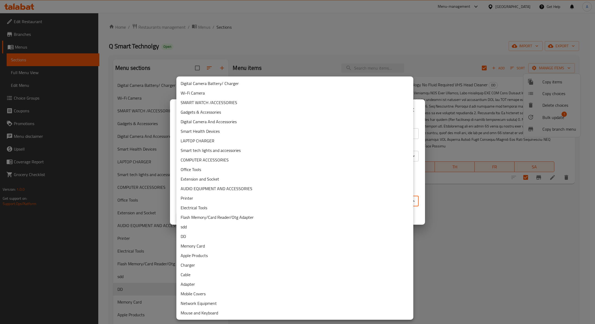
click at [210, 115] on li "Gadgets & Accessories" at bounding box center [294, 112] width 237 height 10
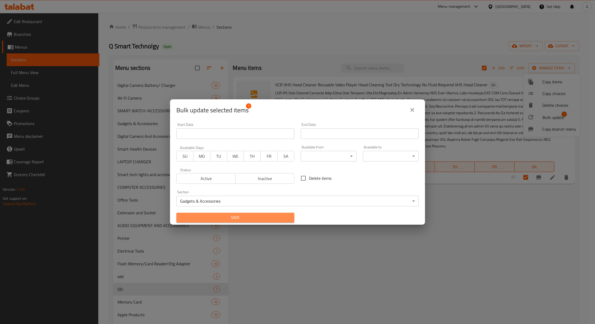
click at [242, 218] on span "Save" at bounding box center [235, 217] width 109 height 7
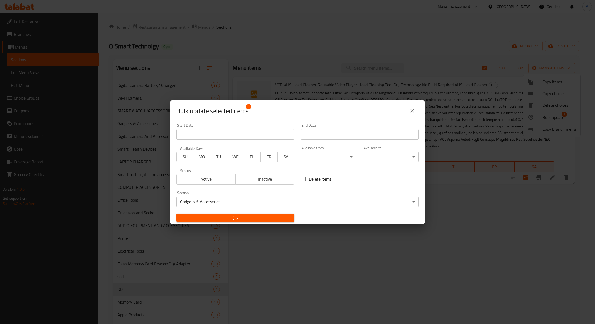
checkbox input "false"
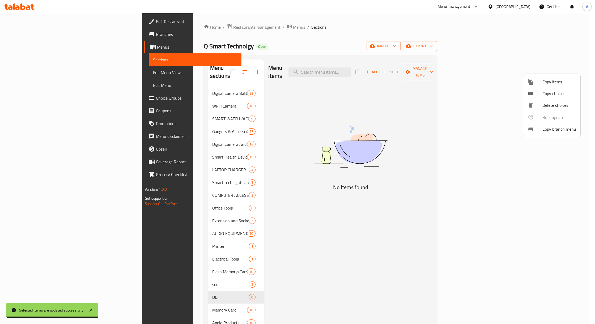
click at [149, 277] on div at bounding box center [297, 162] width 595 height 324
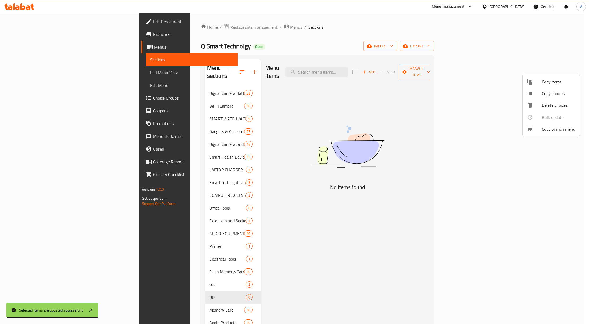
click at [209, 281] on span "sdd" at bounding box center [227, 284] width 37 height 6
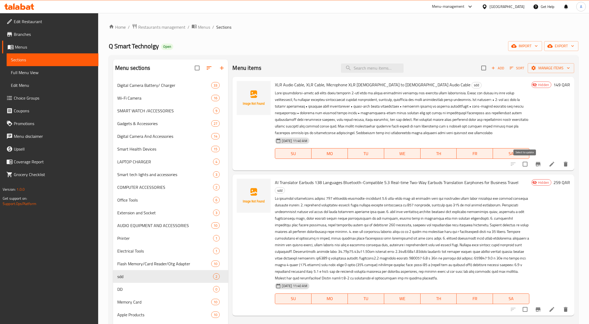
click at [527, 163] on input "checkbox" at bounding box center [525, 164] width 11 height 11
click at [552, 67] on span "Manage items" at bounding box center [551, 68] width 38 height 7
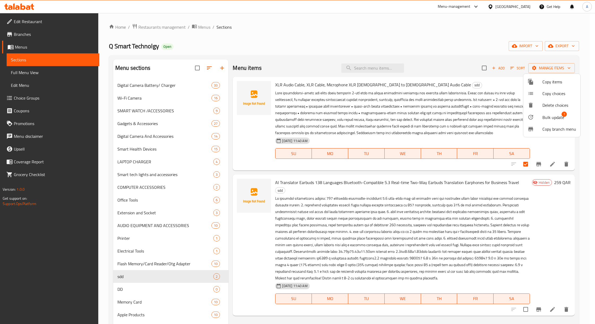
click at [555, 114] on span "Bulk update" at bounding box center [553, 117] width 22 height 6
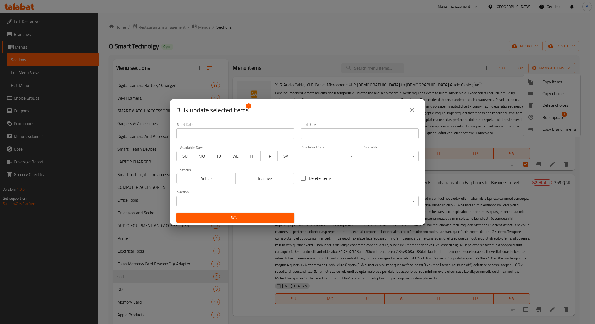
click at [256, 196] on body "​ Menu-management Qatar Get Help A Edit Restaurant Branches Menus Sections Full…" at bounding box center [297, 168] width 595 height 311
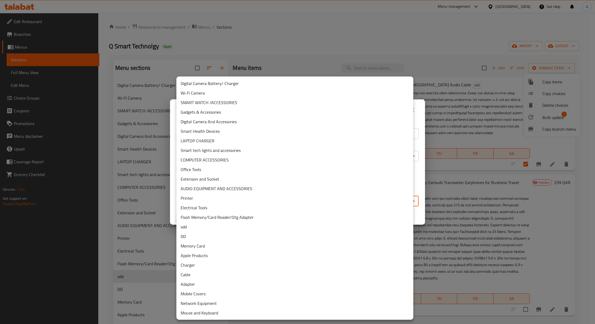
click at [219, 109] on li "Gadgets & Accessories" at bounding box center [294, 112] width 237 height 10
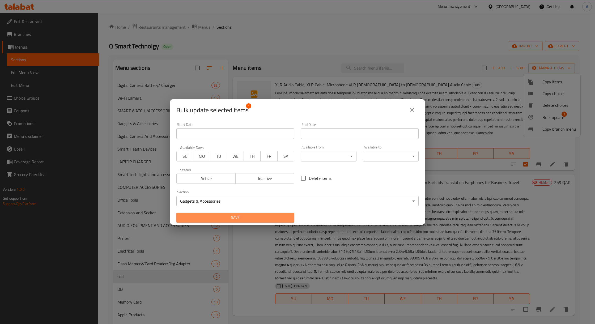
click at [263, 217] on span "Save" at bounding box center [235, 217] width 109 height 7
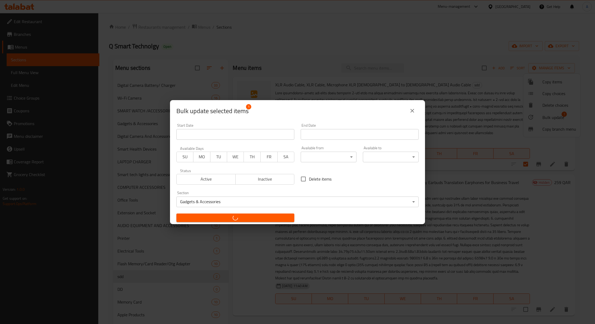
checkbox input "false"
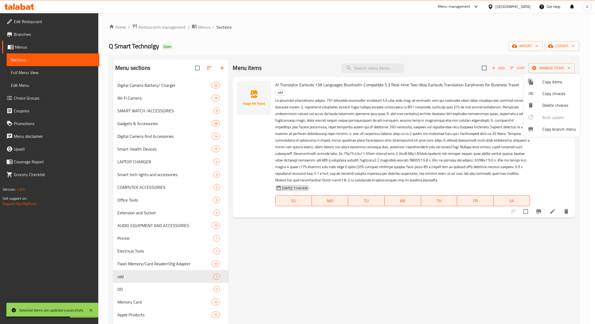
click at [533, 167] on div at bounding box center [297, 162] width 595 height 324
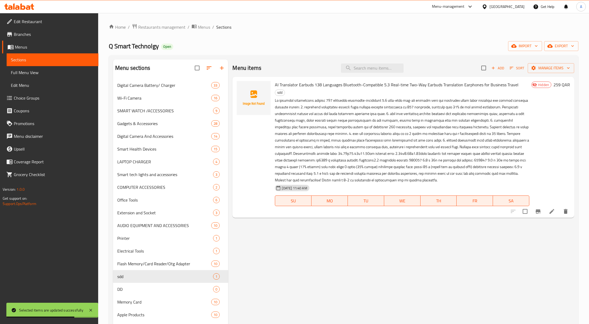
click at [529, 206] on input "checkbox" at bounding box center [525, 211] width 11 height 11
checkbox input "true"
click at [535, 67] on icon "button" at bounding box center [534, 68] width 4 height 4
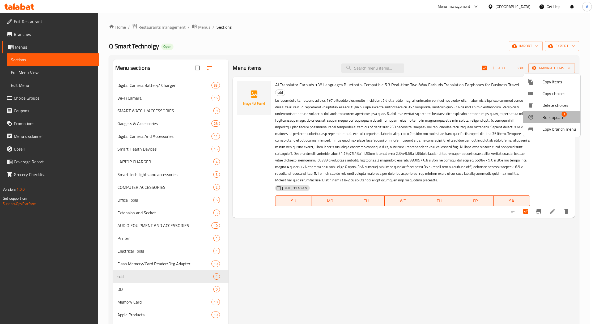
click at [533, 120] on li "Bulk update 1" at bounding box center [551, 117] width 57 height 12
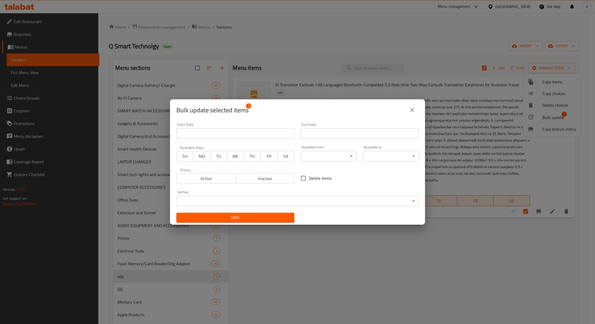
click at [250, 200] on body "​ Menu-management Qatar Get Help A Edit Restaurant Branches Menus Sections Full…" at bounding box center [297, 168] width 595 height 311
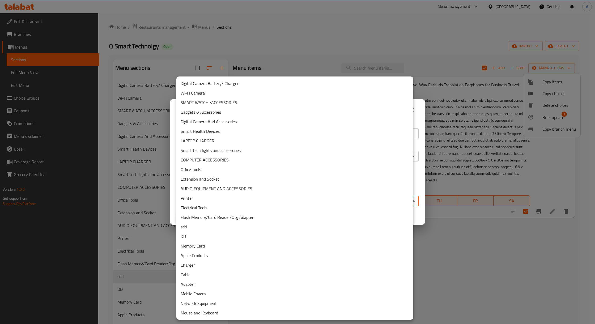
click at [217, 114] on li "Gadgets & Accessories" at bounding box center [294, 112] width 237 height 10
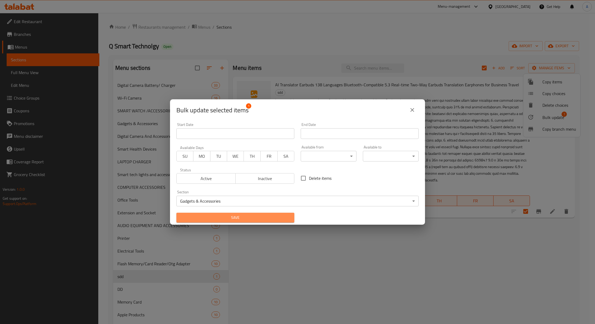
click at [284, 217] on span "Save" at bounding box center [235, 217] width 109 height 7
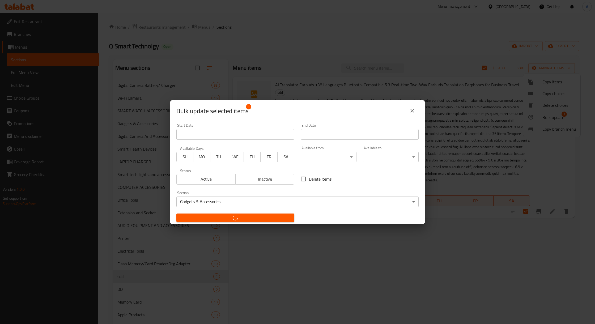
checkbox input "false"
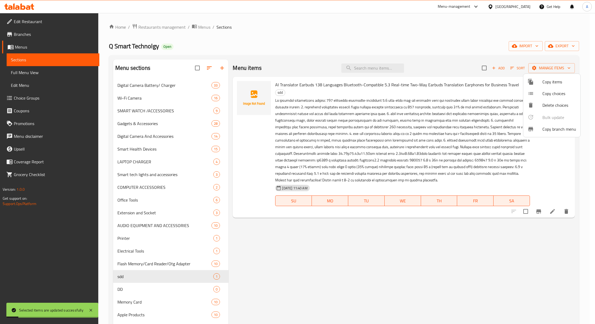
click at [443, 55] on div at bounding box center [297, 162] width 595 height 324
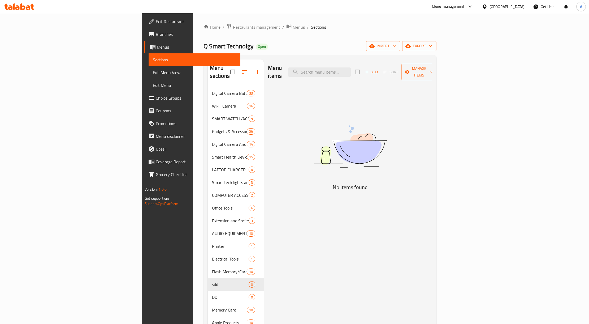
click at [518, 8] on div "Qatar" at bounding box center [507, 7] width 35 height 6
click at [454, 101] on div "[GEOGRAPHIC_DATA]" at bounding box center [467, 104] width 35 height 6
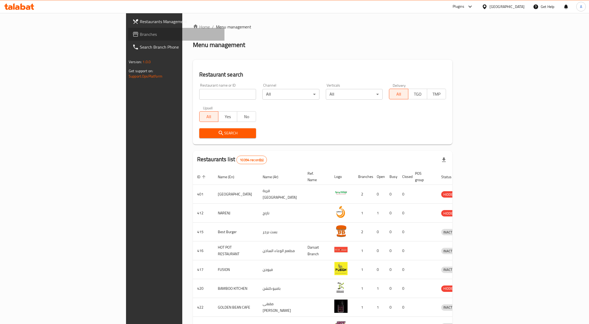
click at [140, 37] on span "Branches" at bounding box center [180, 34] width 80 height 6
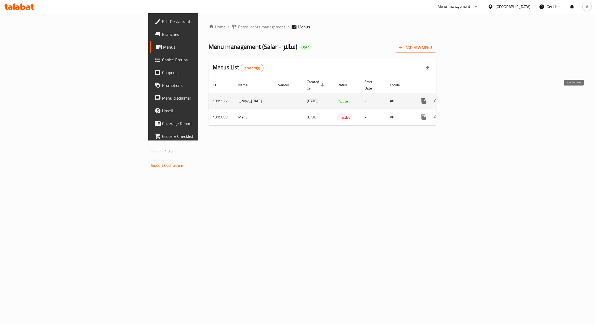
click at [465, 98] on icon "enhanced table" at bounding box center [462, 101] width 6 height 6
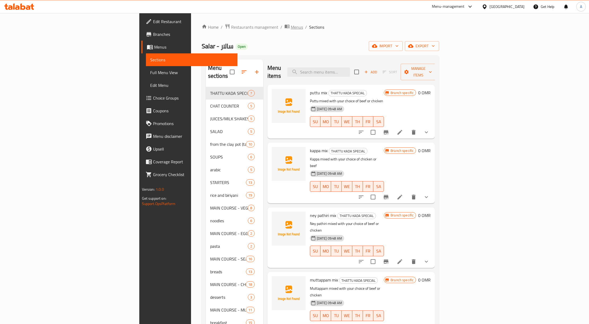
click at [291, 29] on span "Menus" at bounding box center [297, 27] width 12 height 6
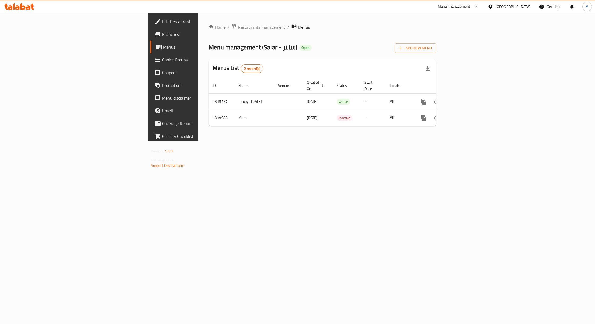
click at [162, 36] on span "Branches" at bounding box center [202, 34] width 81 height 6
click at [465, 98] on icon "enhanced table" at bounding box center [462, 101] width 6 height 6
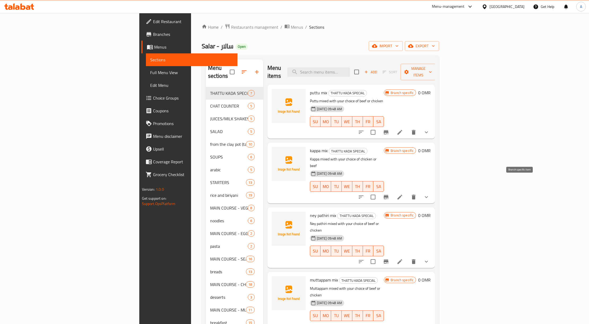
click at [393, 191] on button "Branch-specific-item" at bounding box center [386, 197] width 13 height 13
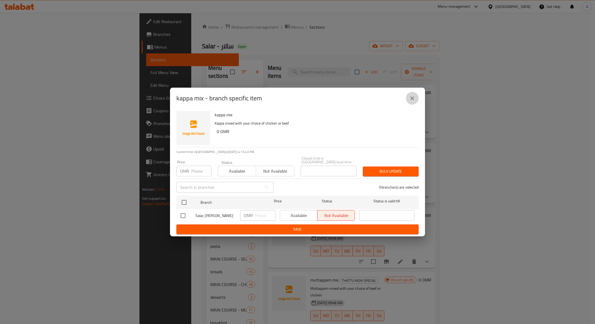
click at [415, 97] on button "close" at bounding box center [412, 98] width 13 height 13
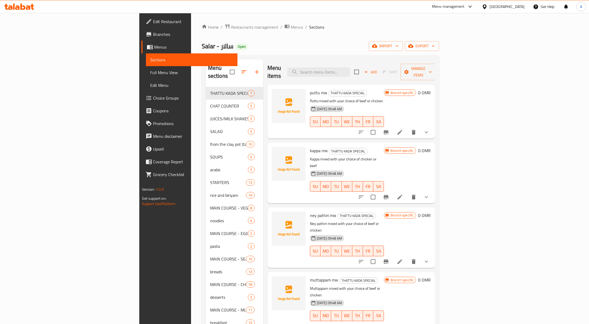
click at [142, 30] on link "Branches" at bounding box center [190, 34] width 96 height 13
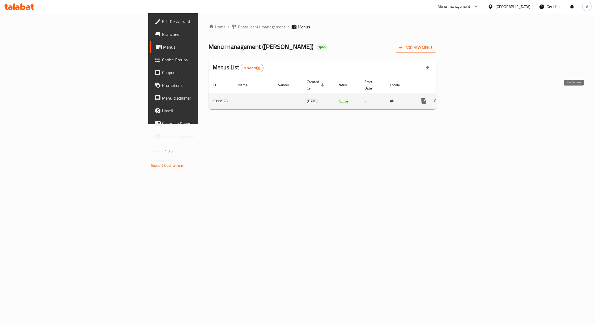
click at [468, 99] on link "enhanced table" at bounding box center [461, 101] width 13 height 13
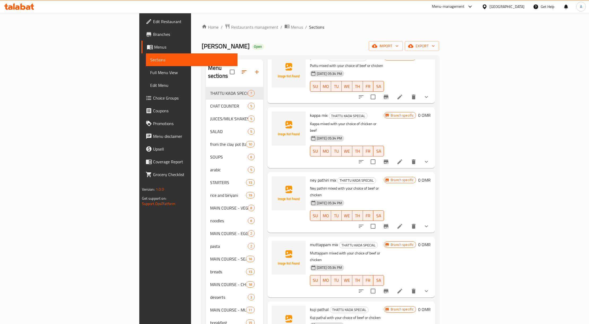
scroll to position [79, 0]
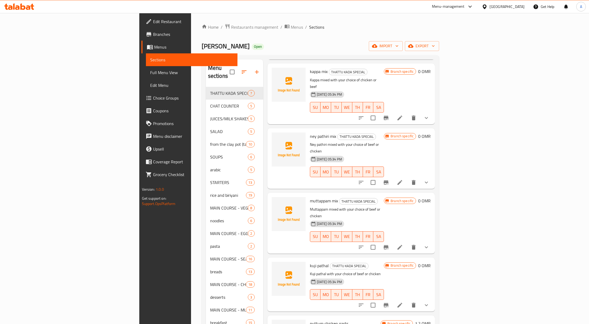
click at [393, 112] on button "Branch-specific-item" at bounding box center [386, 118] width 13 height 13
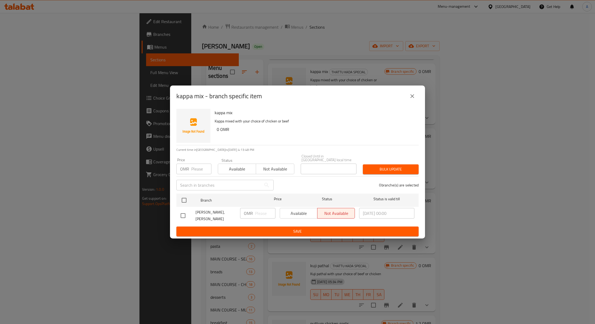
click at [413, 95] on icon "close" at bounding box center [412, 96] width 6 height 6
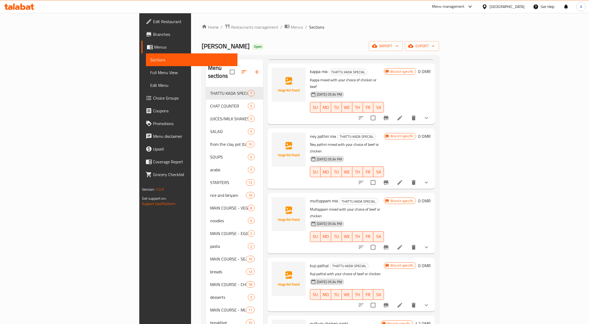
scroll to position [0, 0]
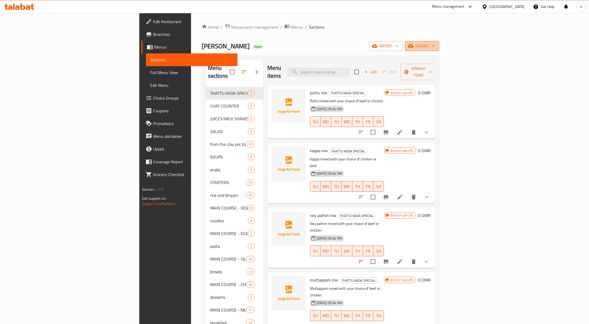
click at [439, 48] on button "export" at bounding box center [422, 46] width 34 height 10
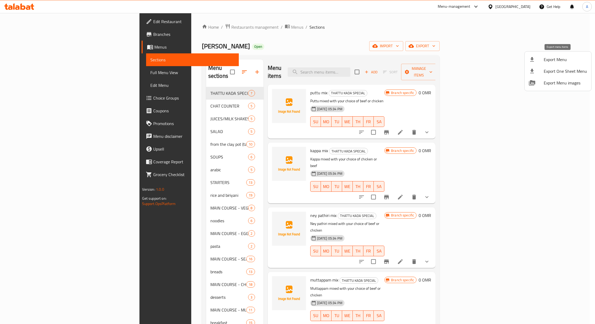
click at [567, 59] on span "Export Menu" at bounding box center [565, 59] width 43 height 6
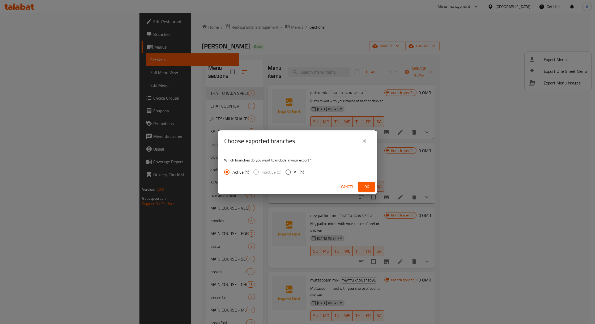
click at [302, 175] on span "All (1)" at bounding box center [299, 172] width 10 height 6
click at [294, 175] on input "All (1)" at bounding box center [288, 171] width 11 height 11
radio input "true"
click at [368, 188] on span "Ok" at bounding box center [366, 186] width 8 height 7
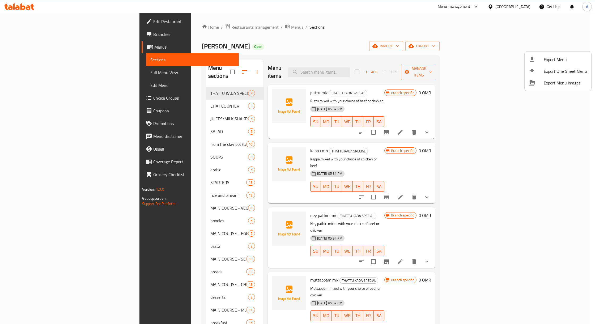
click at [36, 33] on div at bounding box center [297, 162] width 595 height 324
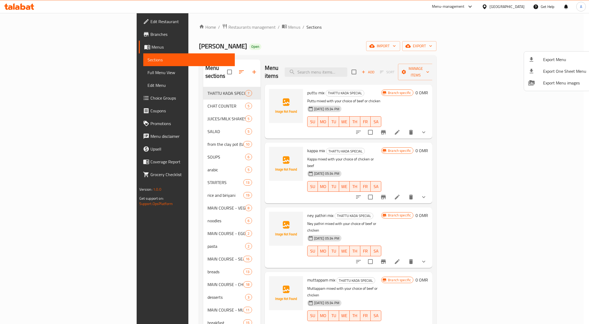
click at [151, 33] on span "Branches" at bounding box center [191, 34] width 80 height 6
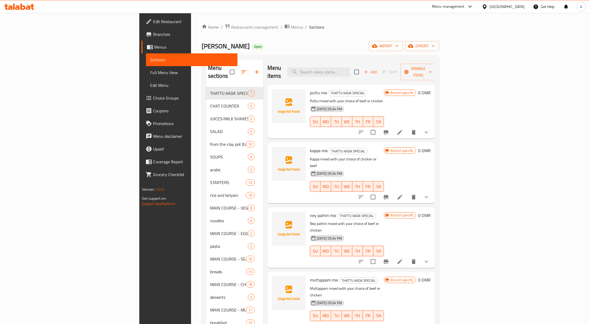
click at [153, 33] on span "Branches" at bounding box center [193, 34] width 80 height 6
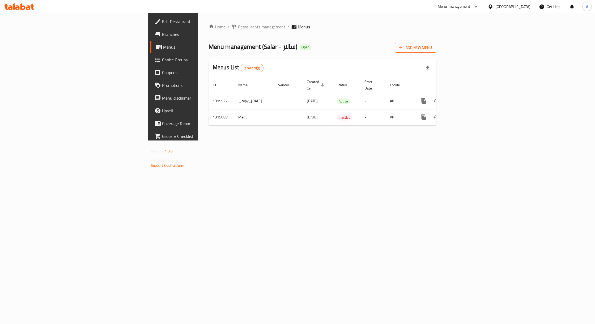
click at [432, 46] on span "Add New Menu" at bounding box center [415, 47] width 33 height 7
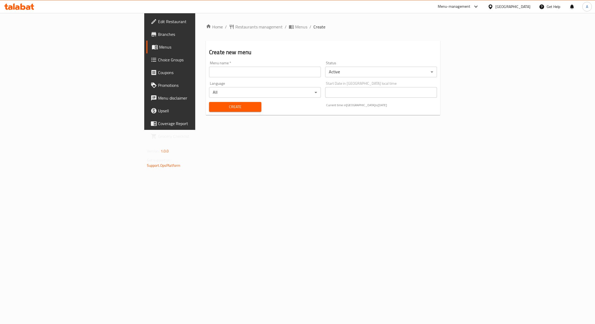
click at [209, 65] on div "Menu name   * Menu name *" at bounding box center [265, 69] width 112 height 16
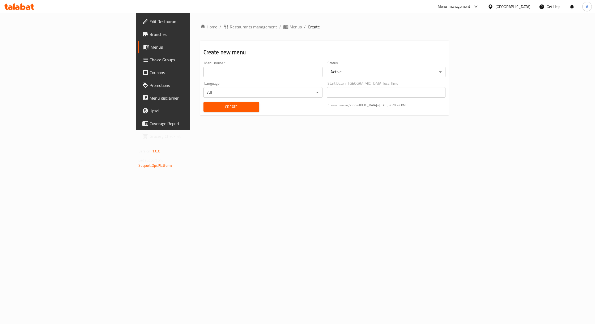
click at [386, 72] on body "​ Menu-management [GEOGRAPHIC_DATA] Get Help A Edit Restaurant Branches Menus C…" at bounding box center [297, 168] width 595 height 311
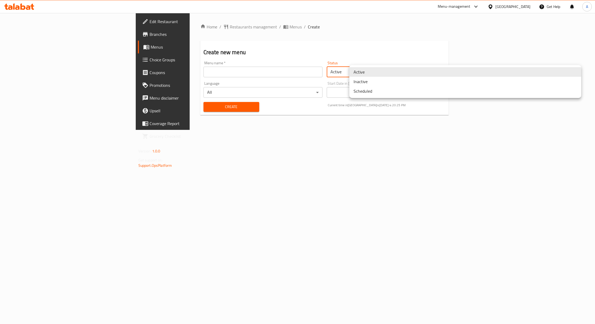
click at [378, 81] on li "Inactive" at bounding box center [465, 82] width 232 height 10
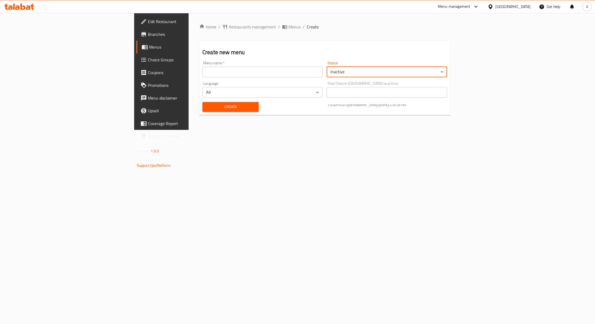
click at [202, 74] on input "text" at bounding box center [262, 72] width 120 height 11
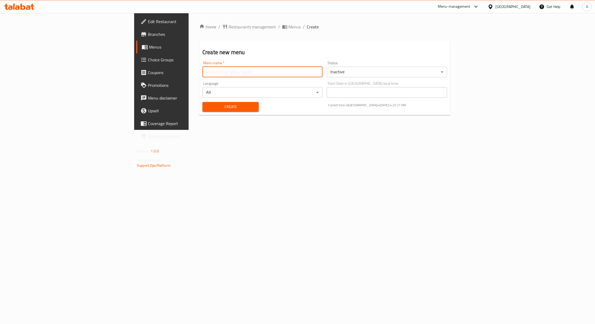
type input "rabeh"
click at [199, 112] on div "Create" at bounding box center [230, 107] width 63 height 16
click at [207, 109] on span "Create" at bounding box center [231, 107] width 48 height 7
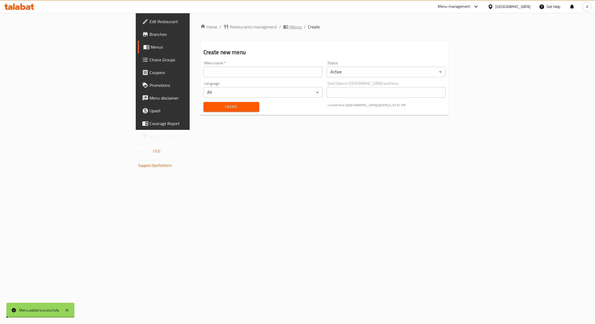
click at [289, 28] on span "Menus" at bounding box center [295, 27] width 12 height 6
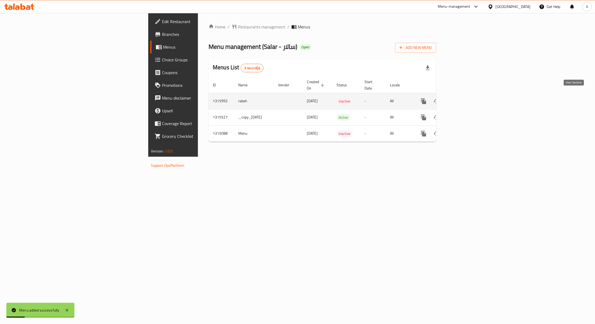
click at [465, 98] on icon "enhanced table" at bounding box center [462, 101] width 6 height 6
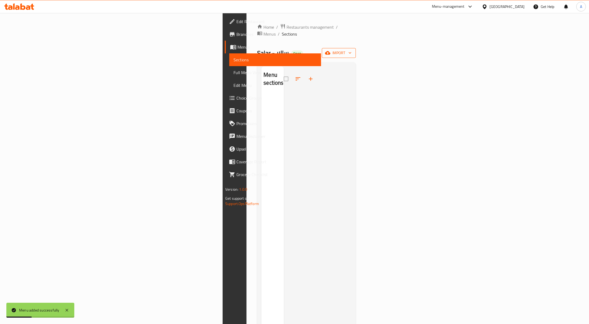
click at [353, 50] on icon "button" at bounding box center [350, 52] width 5 height 5
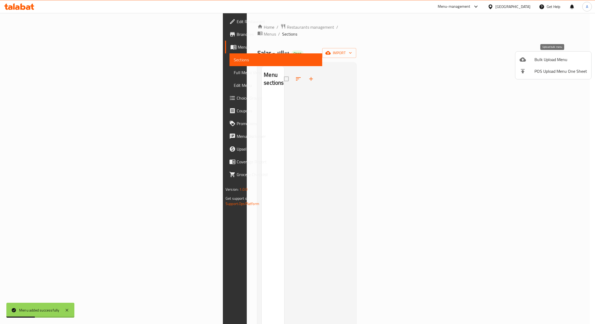
click at [549, 54] on li "Bulk Upload Menu" at bounding box center [553, 60] width 76 height 12
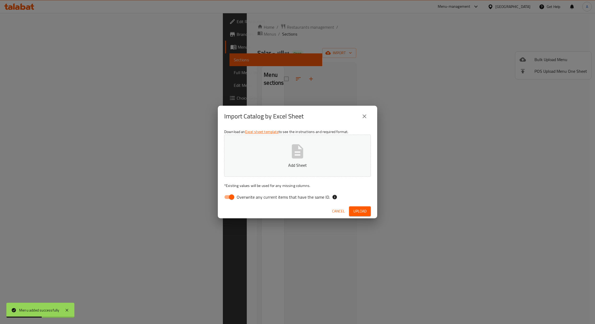
click at [230, 194] on input "Overwrite any current items that have the same ID." at bounding box center [231, 197] width 30 height 10
checkbox input "false"
click at [296, 150] on icon "button" at bounding box center [297, 151] width 11 height 14
click at [365, 207] on button "Upload" at bounding box center [360, 211] width 22 height 10
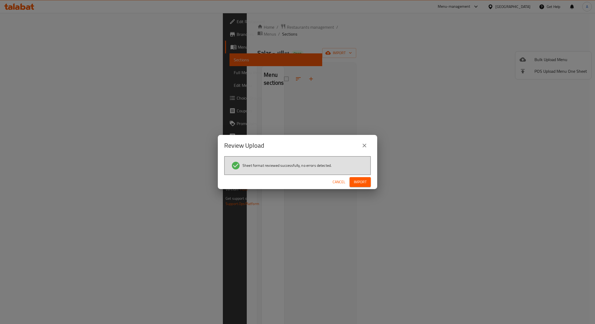
click at [372, 180] on div "Cancel Import" at bounding box center [297, 182] width 159 height 14
click at [359, 180] on span "Import" at bounding box center [360, 182] width 13 height 7
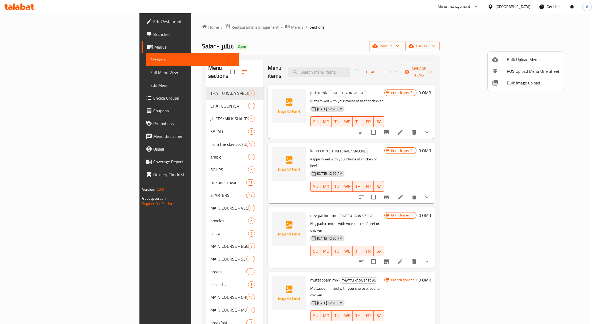
click at [39, 75] on div at bounding box center [297, 162] width 595 height 324
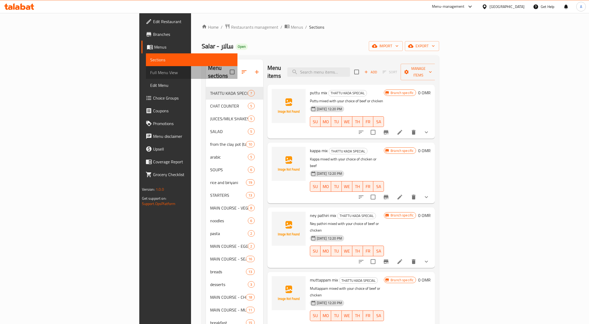
click at [150, 75] on span "Full Menu View" at bounding box center [191, 72] width 83 height 6
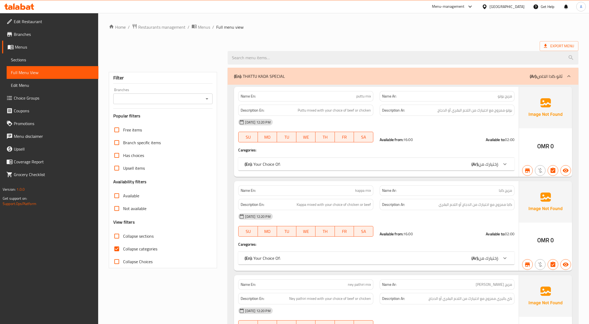
click at [210, 96] on icon "Open" at bounding box center [207, 99] width 6 height 6
click at [149, 123] on li "Salar, Samhan" at bounding box center [162, 122] width 99 height 10
type input "Salar, Samhan"
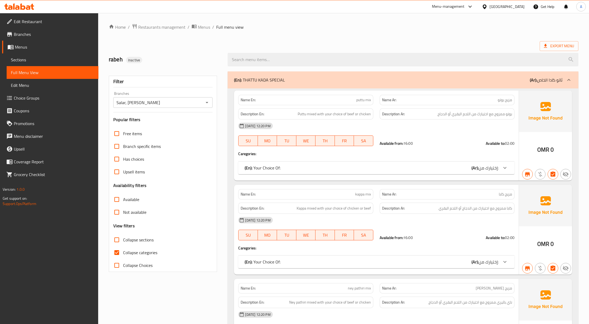
click at [125, 257] on label "Collapse categories" at bounding box center [133, 252] width 47 height 13
click at [123, 257] on input "Collapse categories" at bounding box center [116, 252] width 13 height 13
checkbox input "false"
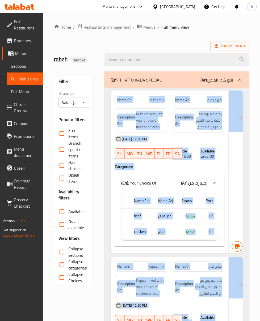
drag, startPoint x: 92, startPoint y: 285, endPoint x: 268, endPoint y: 269, distance: 176.5
click at [260, 269] on html "​ Menu-management Oman Get Help A Edit Restaurant Branches Menus Sections Full …" at bounding box center [130, 160] width 260 height 321
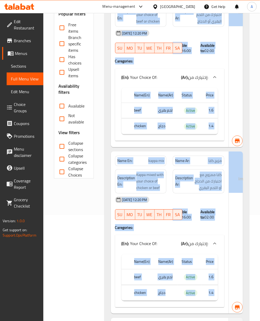
scroll to position [106, 0]
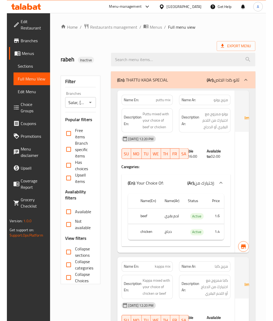
scroll to position [177, 0]
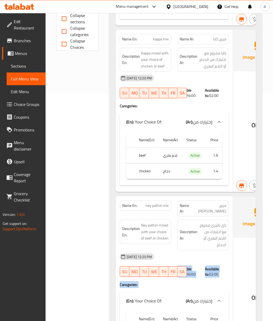
drag, startPoint x: 157, startPoint y: 320, endPoint x: 201, endPoint y: 315, distance: 44.0
click at [200, 317] on div "Name En: ney pathiri mix Name Ar: مزيج ناي باتيري Description En: Ney pathiri m…" at bounding box center [175, 283] width 118 height 174
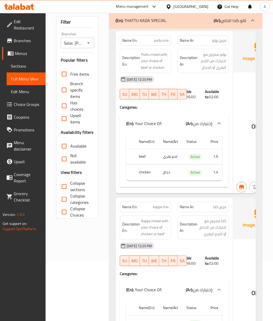
scroll to position [0, 0]
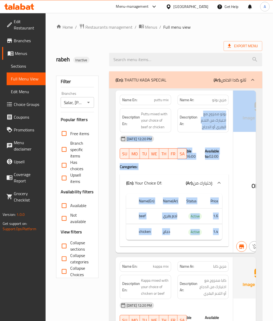
drag, startPoint x: 184, startPoint y: 125, endPoint x: 281, endPoint y: 119, distance: 97.6
click at [273, 119] on html "​ Menu-management Oman Get Help A Edit Restaurant Branches Menus Sections Full …" at bounding box center [136, 160] width 273 height 321
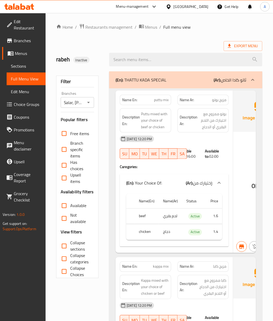
click at [190, 119] on strong "Description Ar:" at bounding box center [189, 120] width 18 height 13
click at [201, 121] on span "بوتو ممزوج مع اختيارك من اللحم البقري أو الدجاج" at bounding box center [213, 121] width 28 height 20
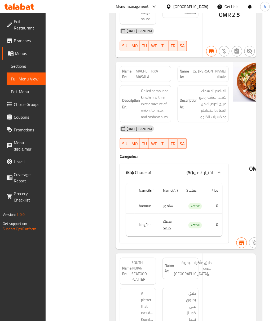
scroll to position [15294, 0]
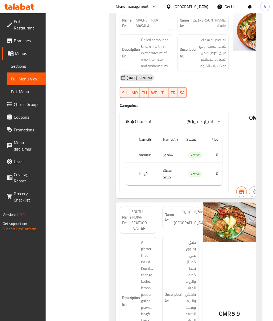
click at [152, 29] on span "MACHLI TIKKA MASALA" at bounding box center [152, 23] width 33 height 11
copy span "MACHLI TIKKA MASALA"
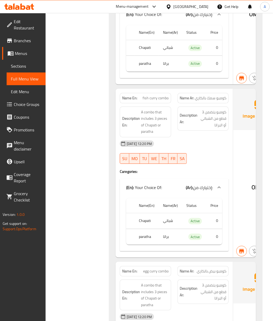
scroll to position [22414, 0]
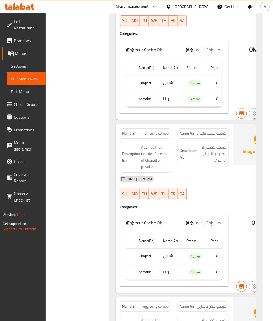
copy span "chicken combo"
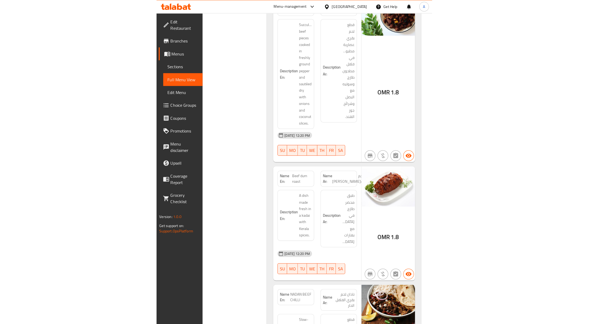
scroll to position [15081, 0]
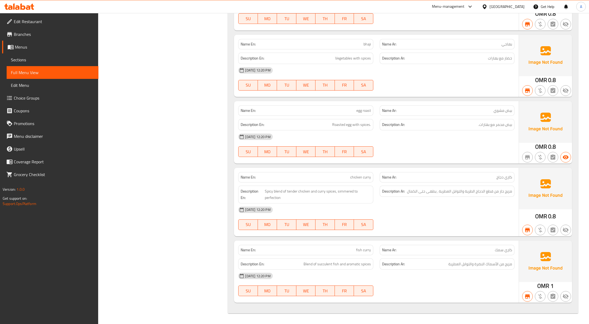
click at [44, 63] on link "Sections" at bounding box center [53, 59] width 92 height 13
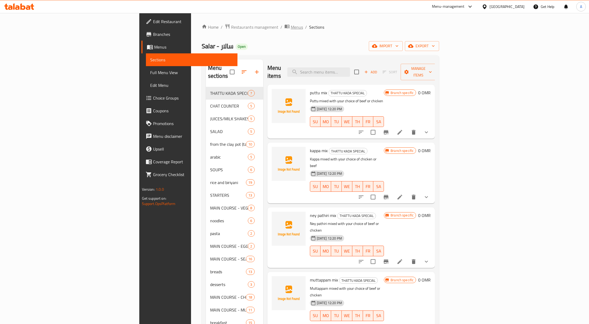
click at [291, 27] on span "Menus" at bounding box center [297, 27] width 12 height 6
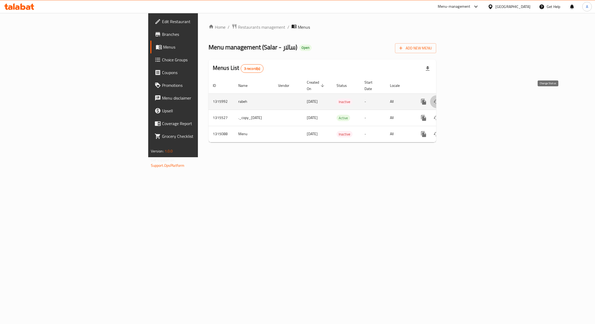
click at [443, 97] on button "enhanced table" at bounding box center [436, 101] width 13 height 13
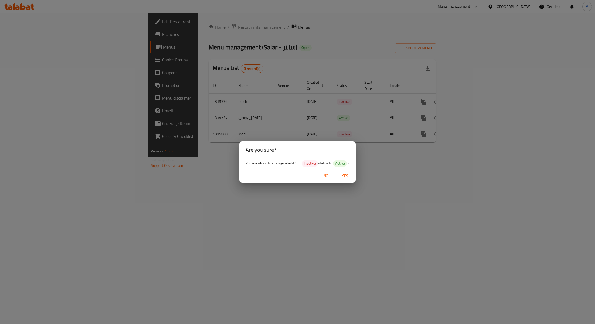
click at [345, 173] on span "Yes" at bounding box center [345, 176] width 13 height 7
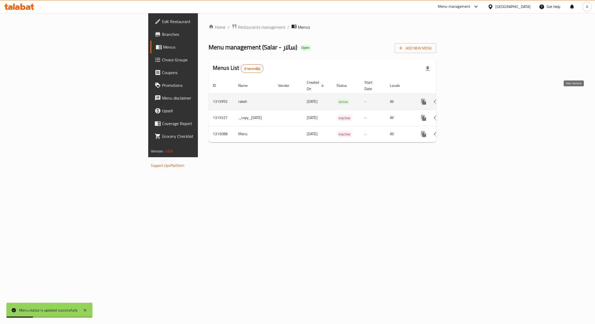
click at [465, 99] on icon "enhanced table" at bounding box center [462, 102] width 6 height 6
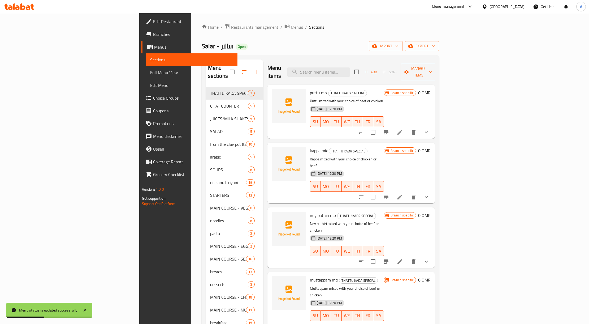
click at [150, 72] on span "Full Menu View" at bounding box center [191, 72] width 83 height 6
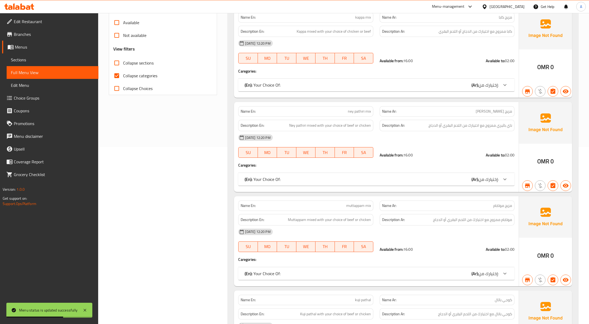
scroll to position [71, 0]
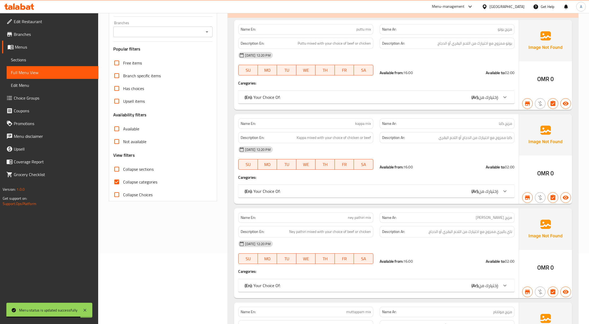
click at [205, 32] on icon "Open" at bounding box center [207, 32] width 6 height 6
click at [169, 54] on li "Salar, Samhan" at bounding box center [162, 55] width 99 height 10
type input "Salar, Samhan"
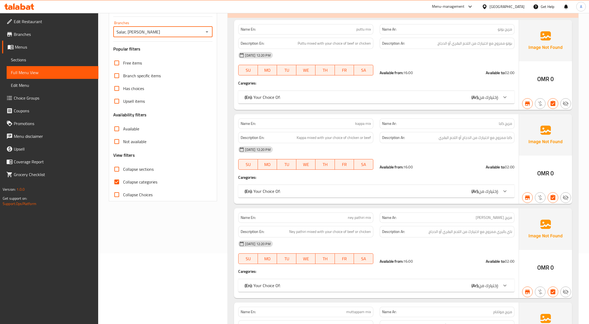
click at [119, 180] on input "Collapse categories" at bounding box center [116, 182] width 13 height 13
checkbox input "false"
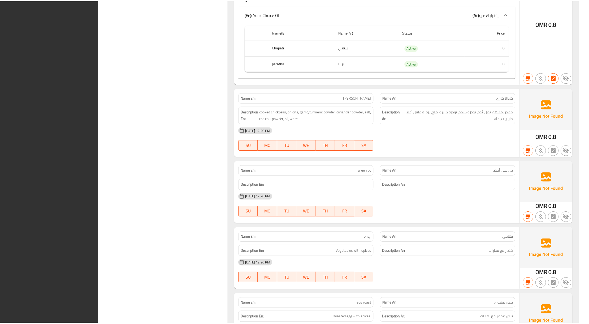
scroll to position [15067, 0]
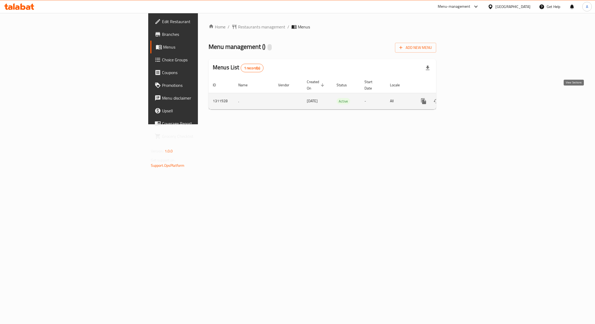
click at [468, 98] on link "enhanced table" at bounding box center [461, 101] width 13 height 13
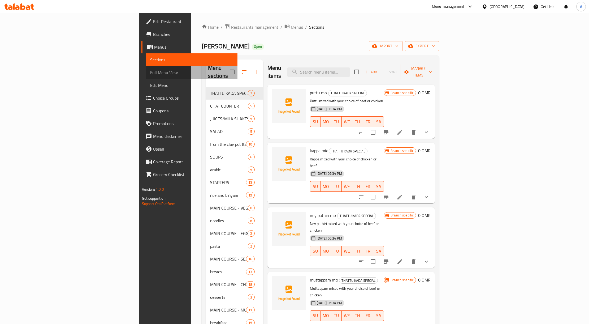
click at [150, 76] on span "Full Menu View" at bounding box center [191, 72] width 83 height 6
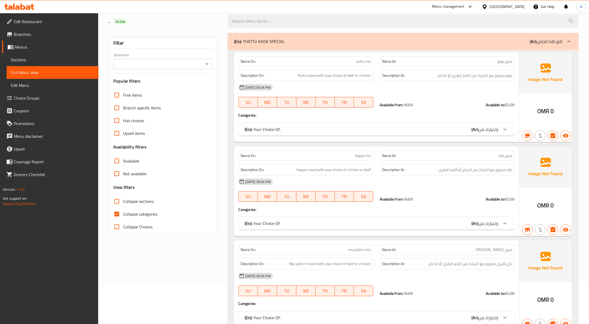
scroll to position [106, 0]
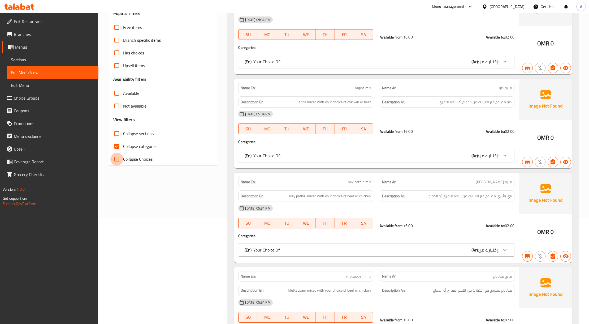
click at [121, 155] on input "Collapse Choices" at bounding box center [116, 159] width 13 height 13
click at [122, 158] on input "Collapse Choices" at bounding box center [116, 159] width 13 height 13
checkbox input "false"
click at [141, 146] on span "Collapse categories" at bounding box center [140, 146] width 34 height 6
click at [123, 146] on input "Collapse categories" at bounding box center [116, 146] width 13 height 13
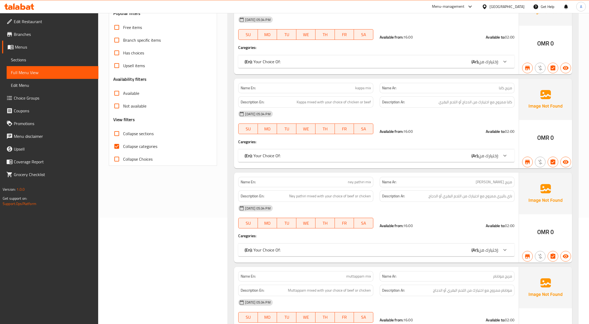
checkbox input "false"
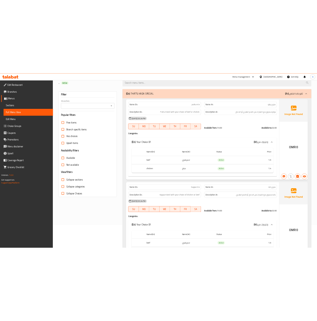
scroll to position [0, 0]
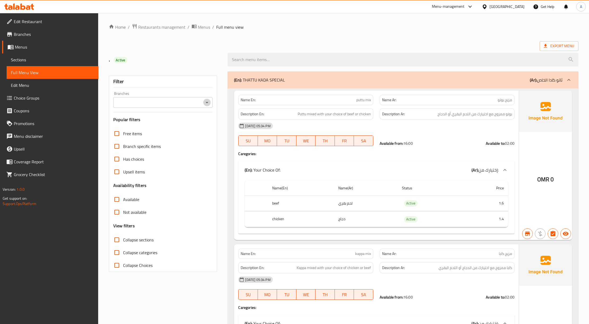
click at [208, 101] on icon "Open" at bounding box center [207, 102] width 6 height 6
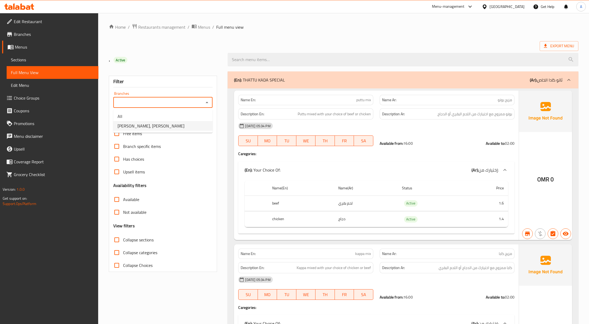
click at [167, 124] on li "[PERSON_NAME], [PERSON_NAME]" at bounding box center [162, 126] width 99 height 10
type input "[PERSON_NAME], [PERSON_NAME]"
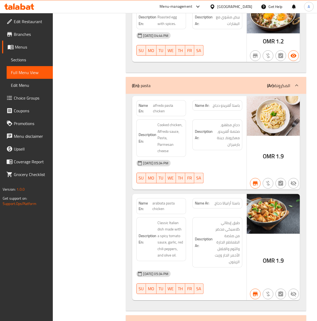
scroll to position [10585, 0]
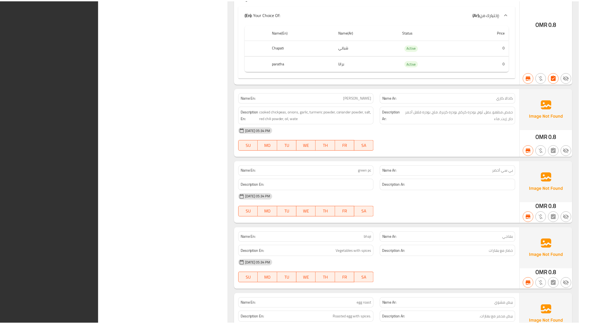
scroll to position [15067, 0]
